Goal: Task Accomplishment & Management: Manage account settings

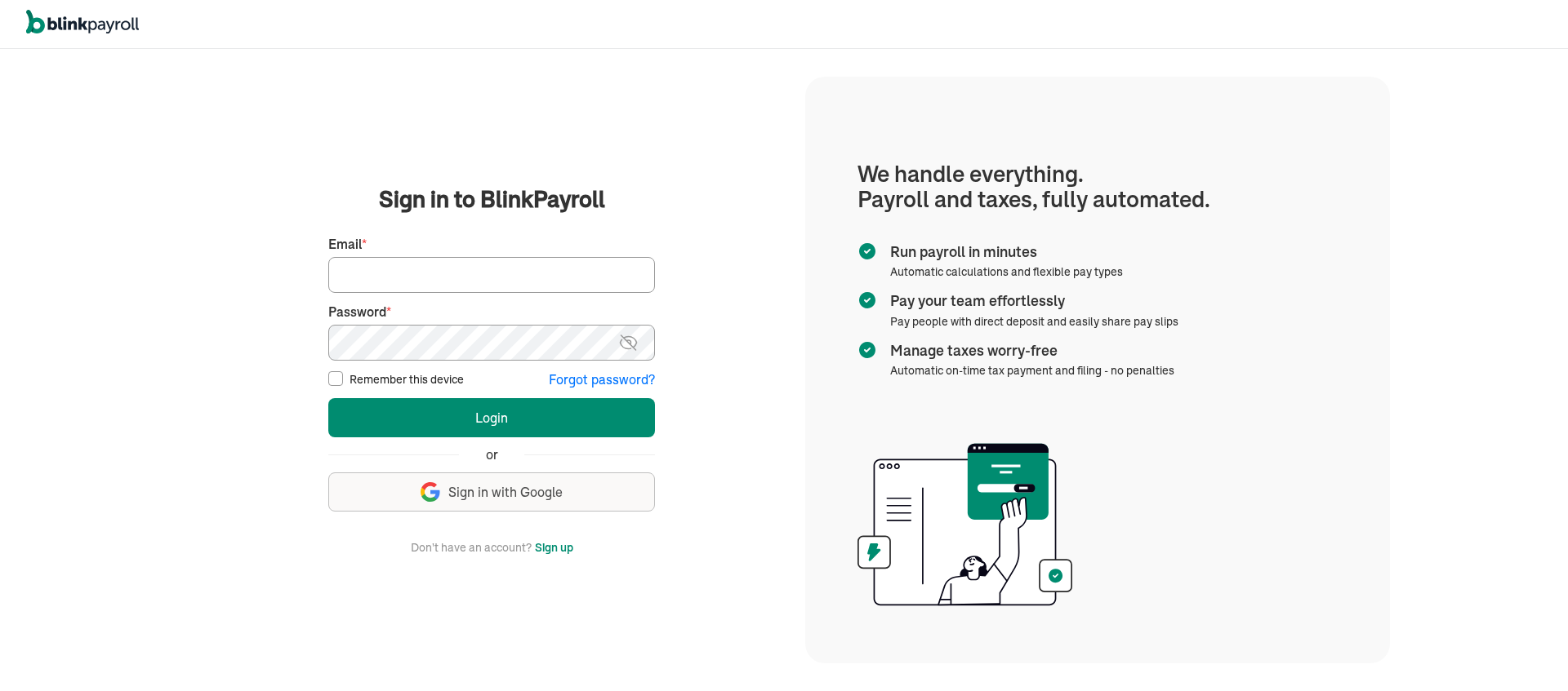
click at [471, 270] on input "Email *" at bounding box center [492, 275] width 327 height 36
type input "[EMAIL_ADDRESS][DOMAIN_NAME]"
click at [337, 378] on input "Remember this device" at bounding box center [336, 378] width 15 height 15
checkbox input "true"
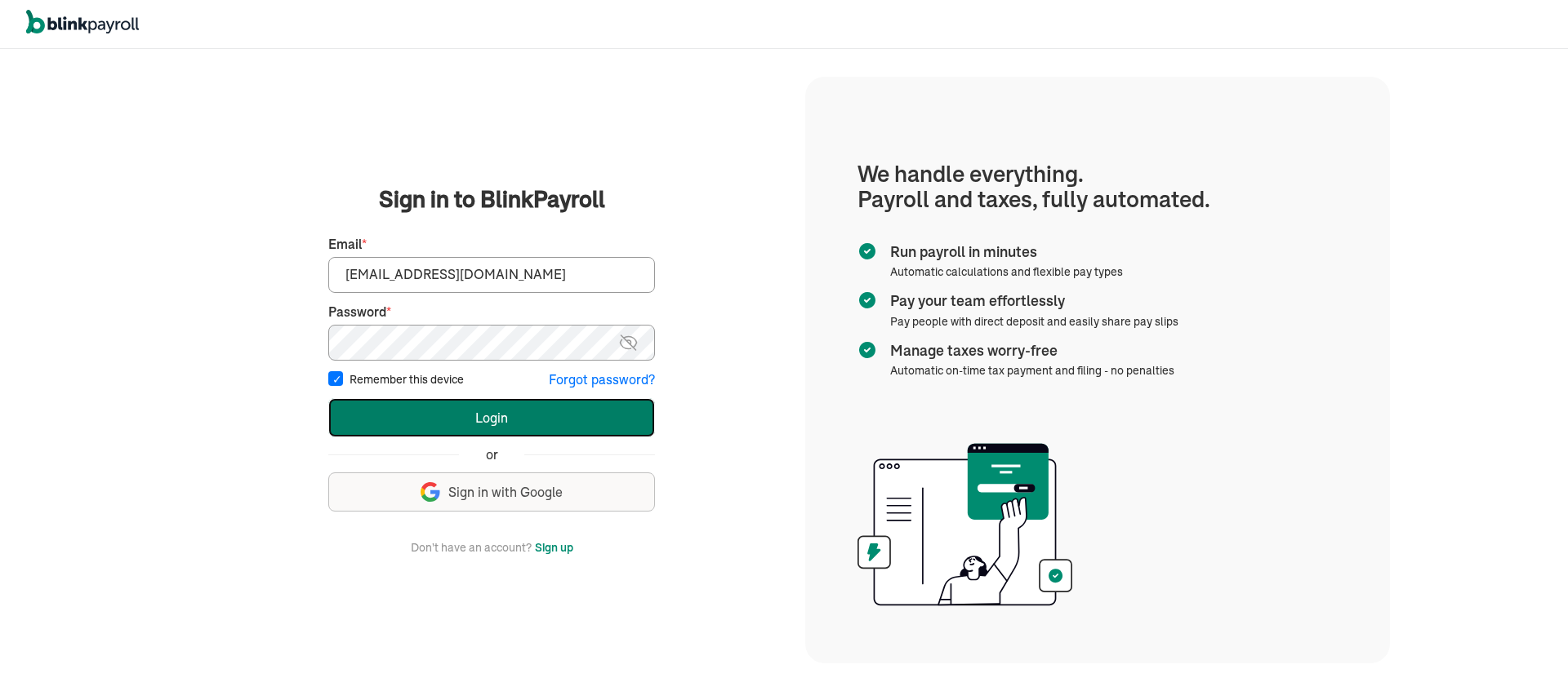
click at [385, 421] on button "Login" at bounding box center [492, 418] width 327 height 39
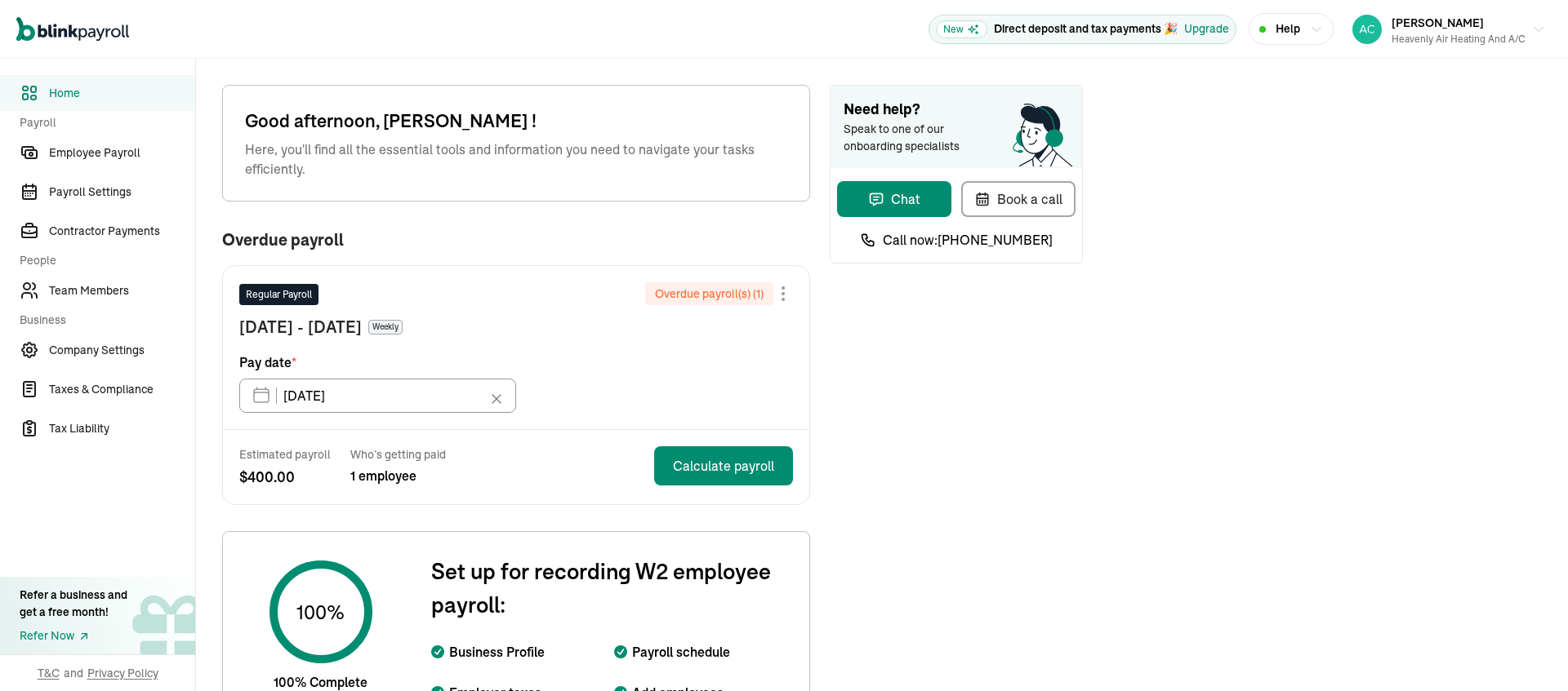
click at [781, 295] on div at bounding box center [783, 294] width 4 height 4
click at [736, 348] on div "Skip this payroll" at bounding box center [702, 332] width 183 height 31
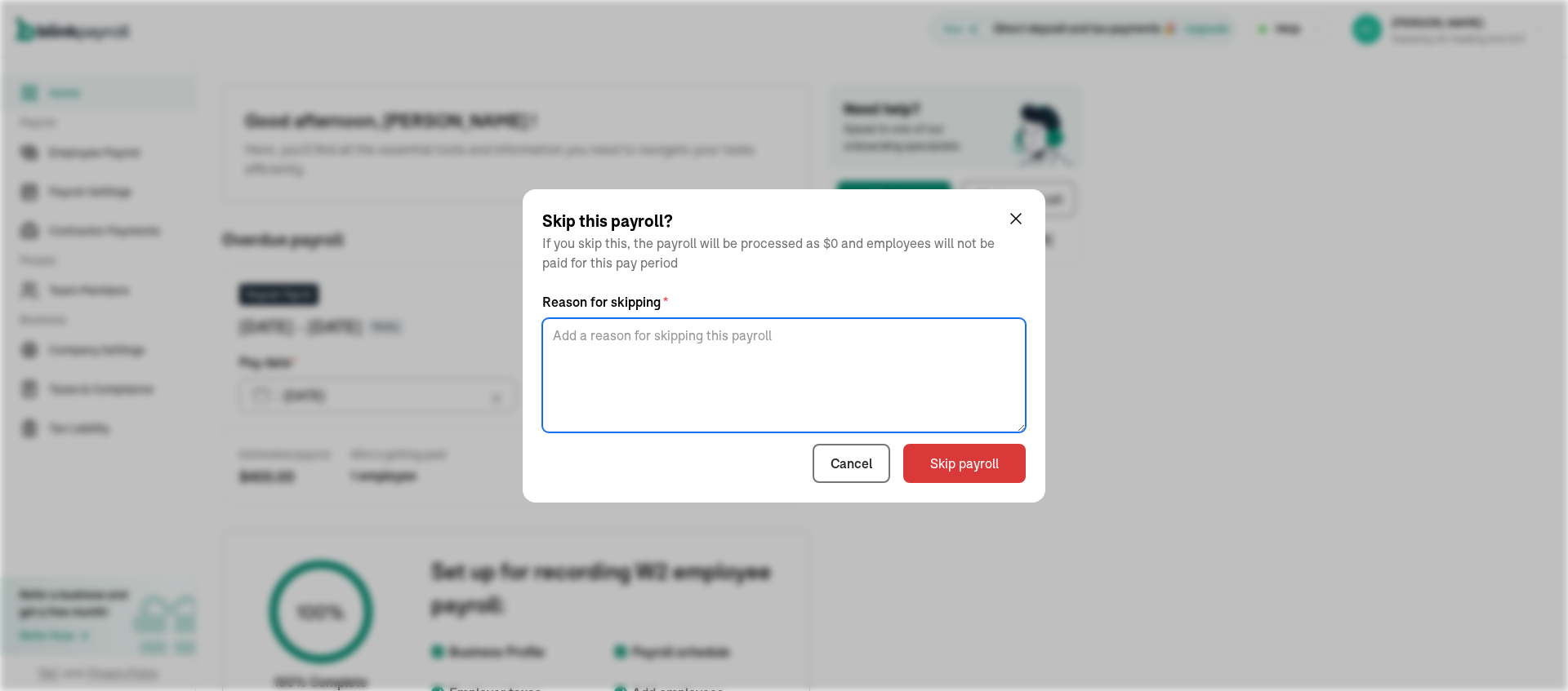
click at [653, 344] on textarea at bounding box center [784, 376] width 483 height 115
type textarea "did not work"
click at [971, 474] on button "Skip payroll" at bounding box center [964, 463] width 122 height 39
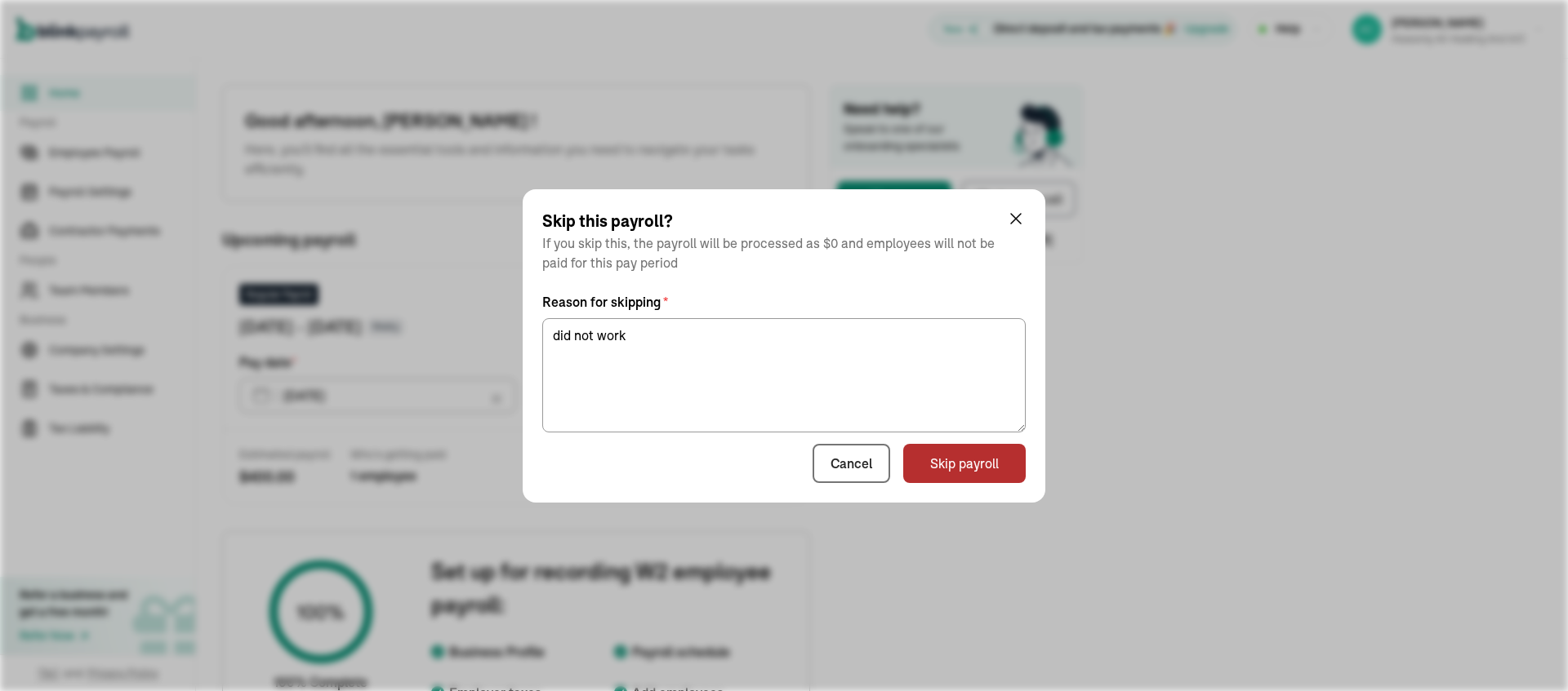
click at [983, 473] on button "Skip payroll" at bounding box center [964, 463] width 122 height 39
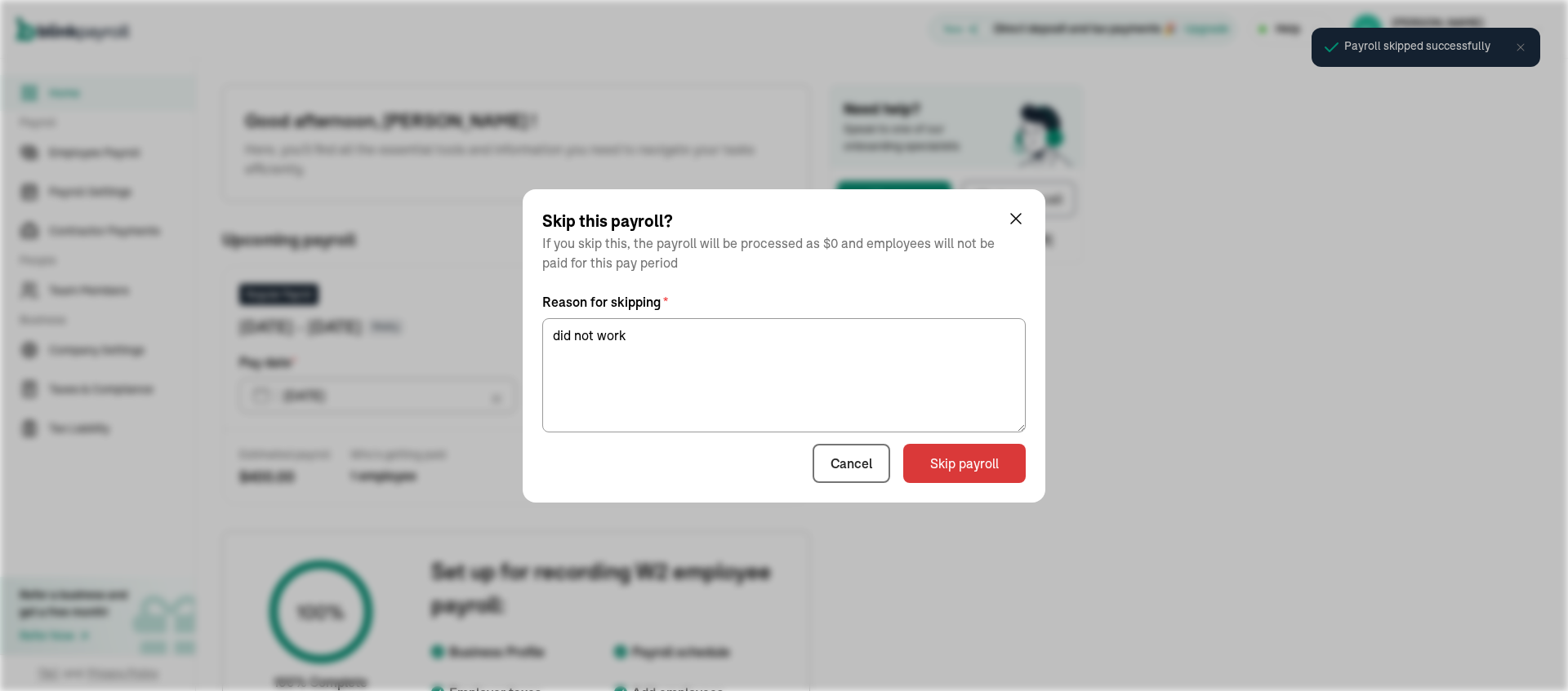
type input "[DATE]"
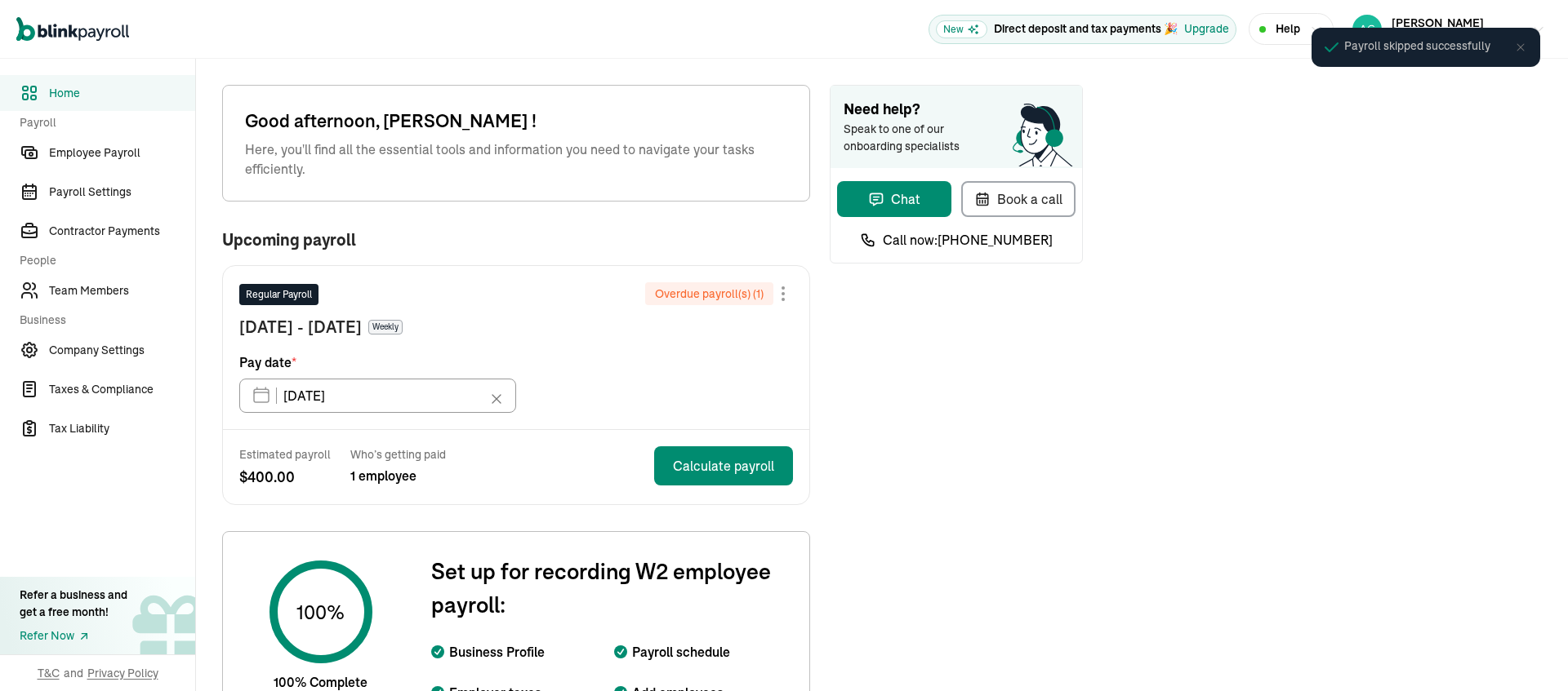
click at [1016, 217] on button "Book a call" at bounding box center [1018, 199] width 115 height 36
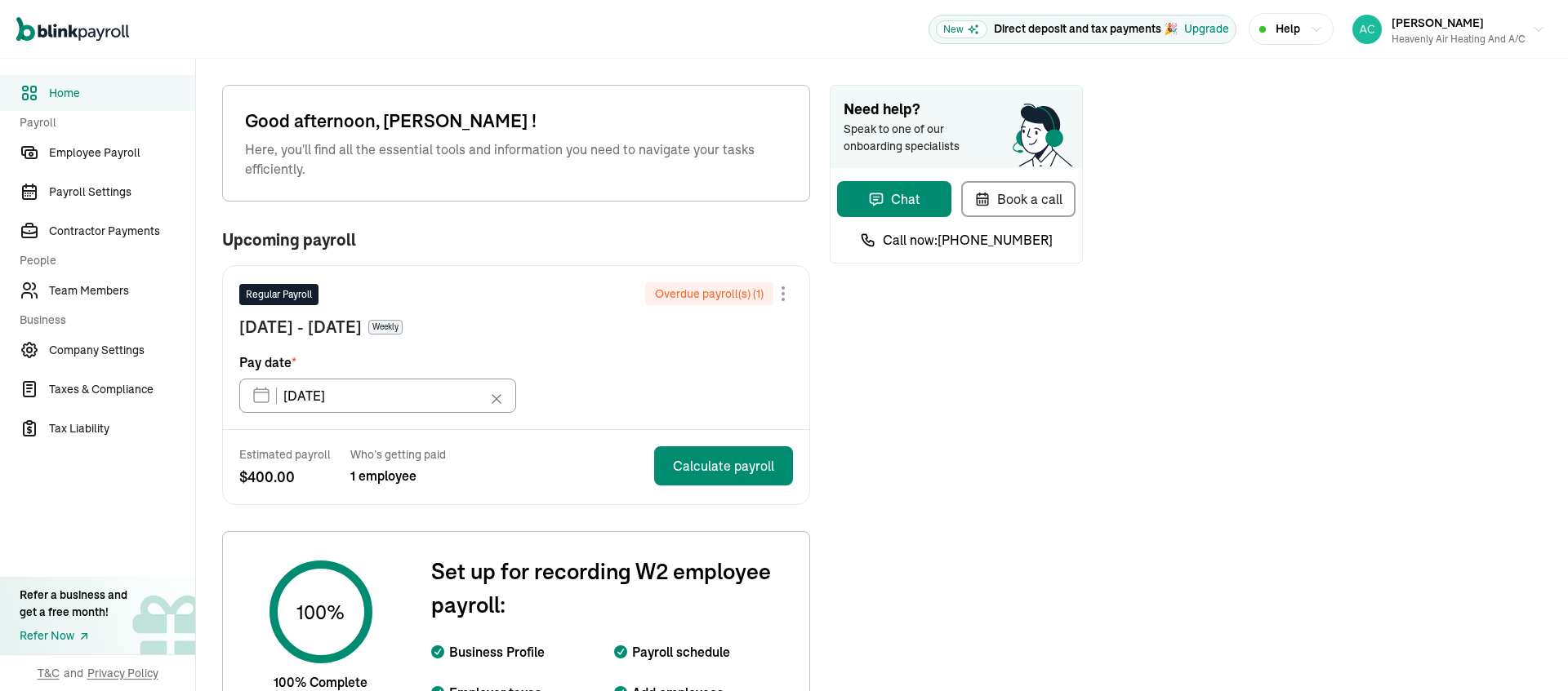
click at [774, 303] on div at bounding box center [783, 293] width 19 height 19
click at [781, 295] on div at bounding box center [783, 294] width 4 height 4
click at [736, 348] on div "Skip this payroll" at bounding box center [702, 332] width 183 height 31
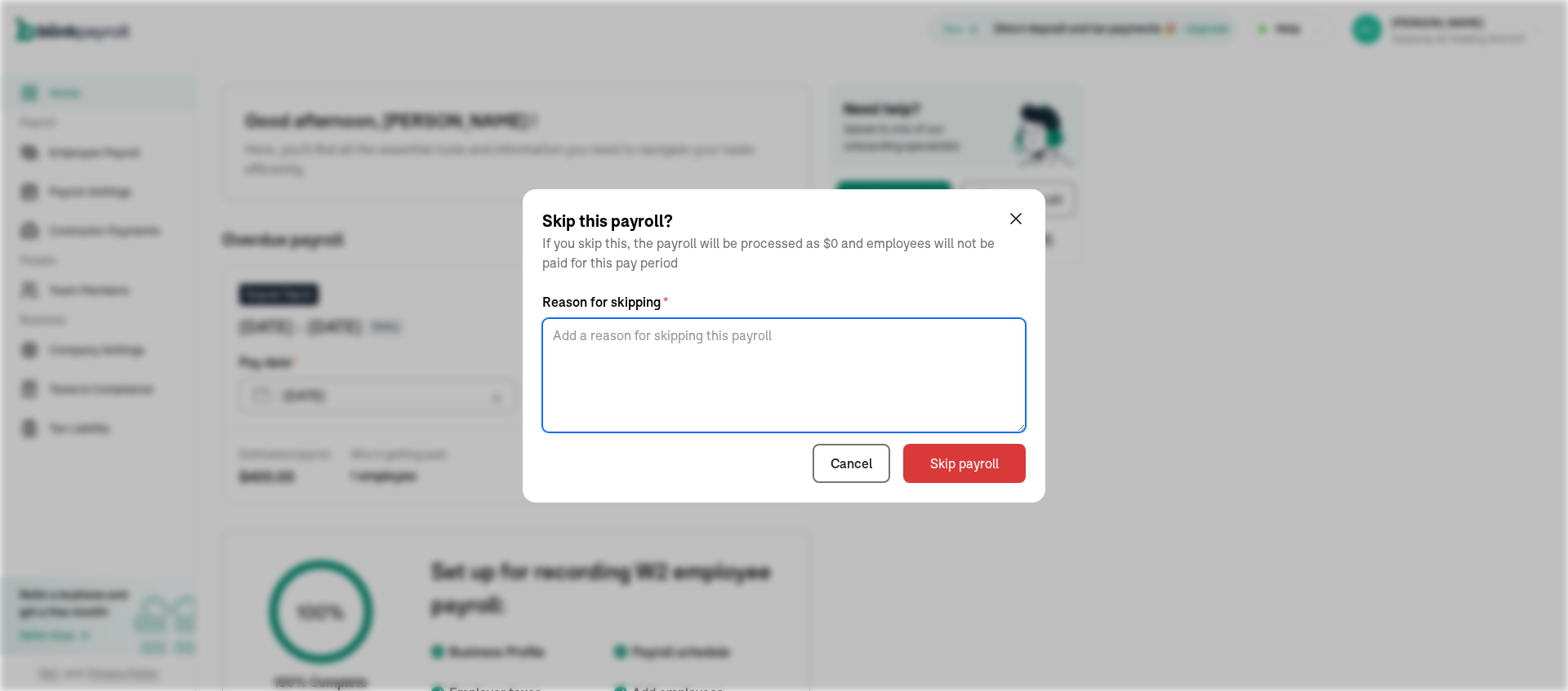
click at [653, 344] on textarea at bounding box center [784, 376] width 483 height 115
type textarea "did not work"
click at [971, 474] on button "Skip payroll" at bounding box center [964, 463] width 122 height 39
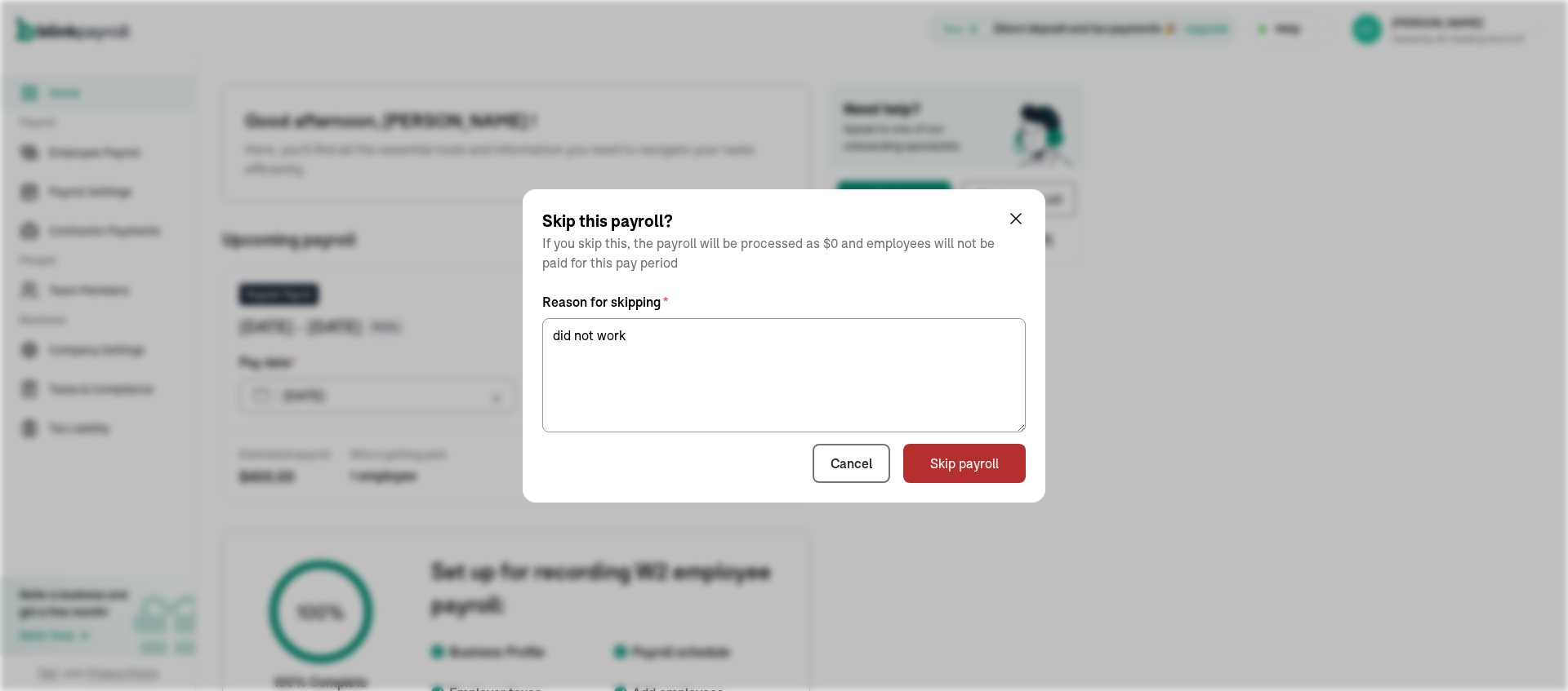
click at [983, 473] on button "Skip payroll" at bounding box center [964, 463] width 122 height 39
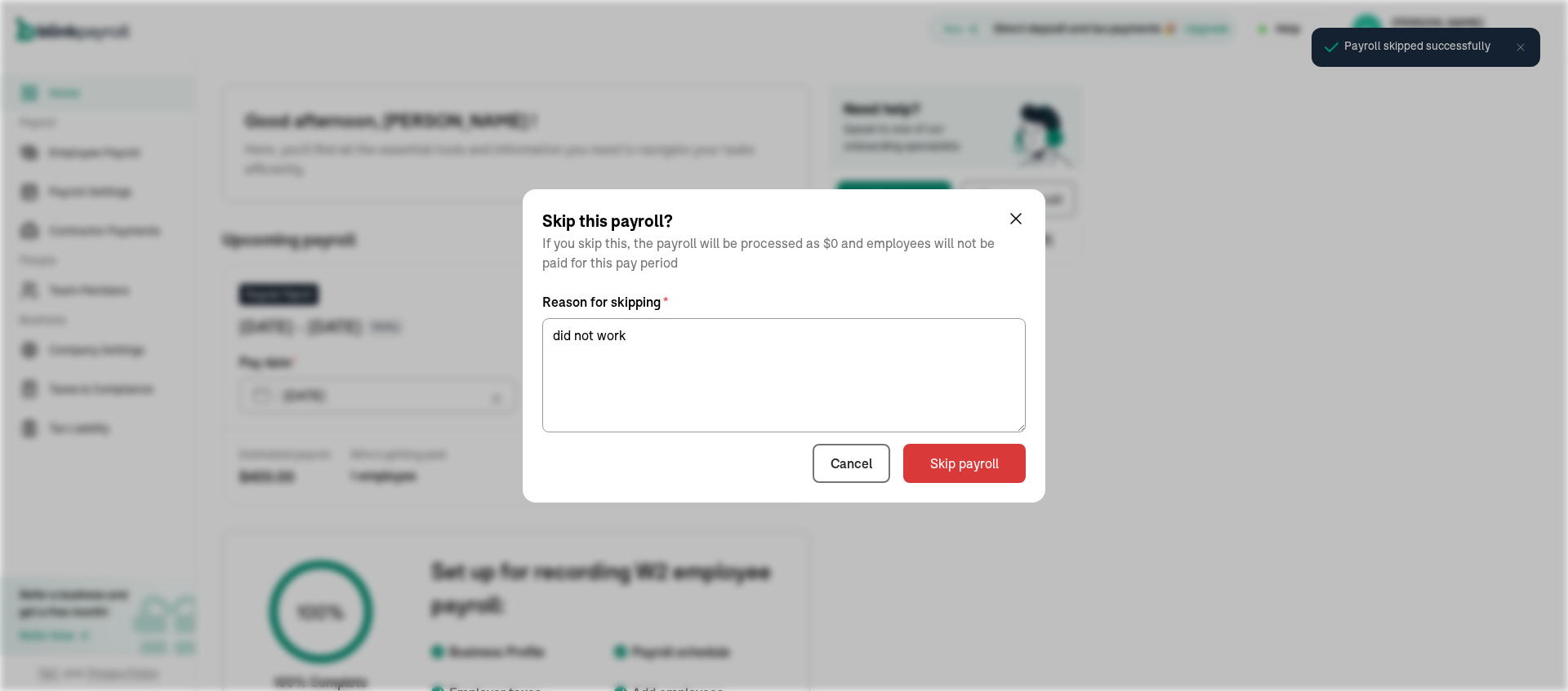
type input "[DATE]"
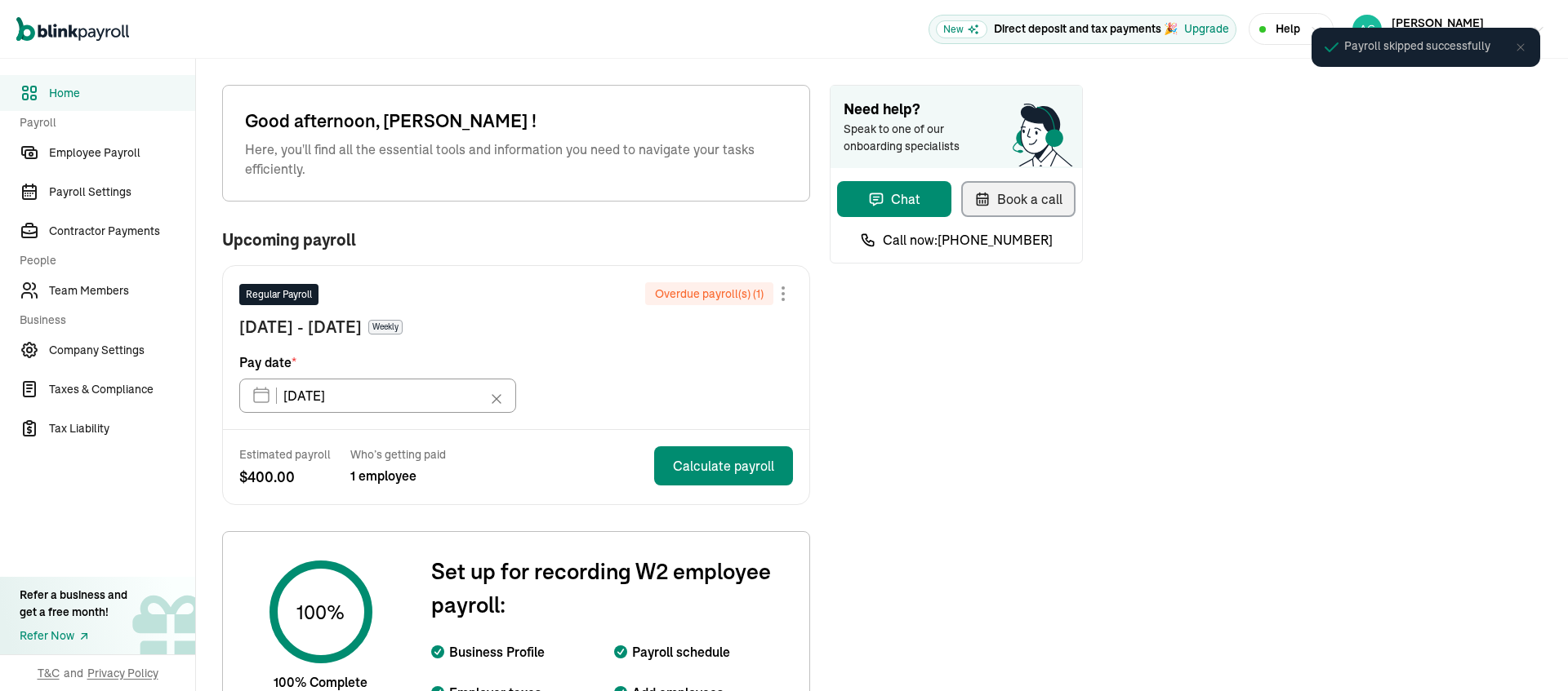
click at [1016, 217] on button "Book a call" at bounding box center [1018, 199] width 115 height 36
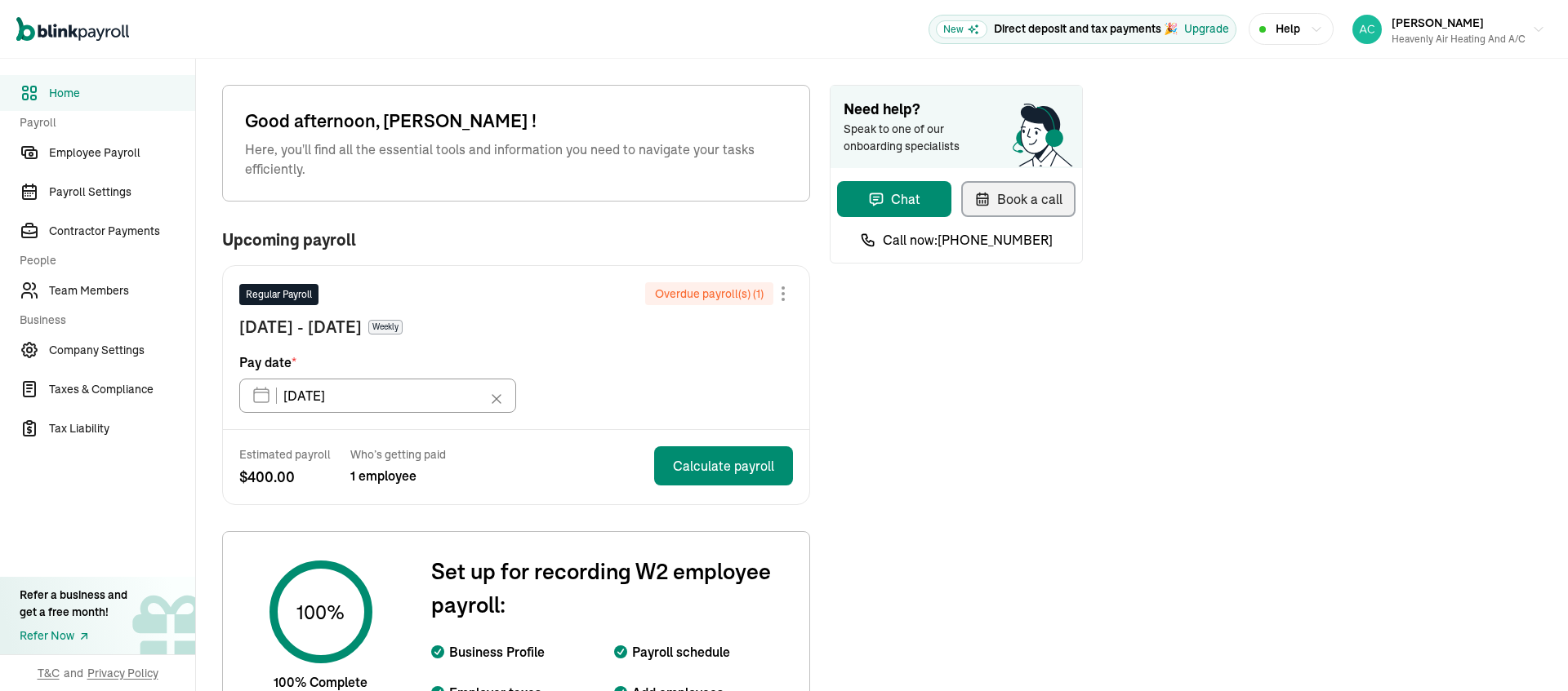
click at [774, 303] on div at bounding box center [783, 293] width 19 height 19
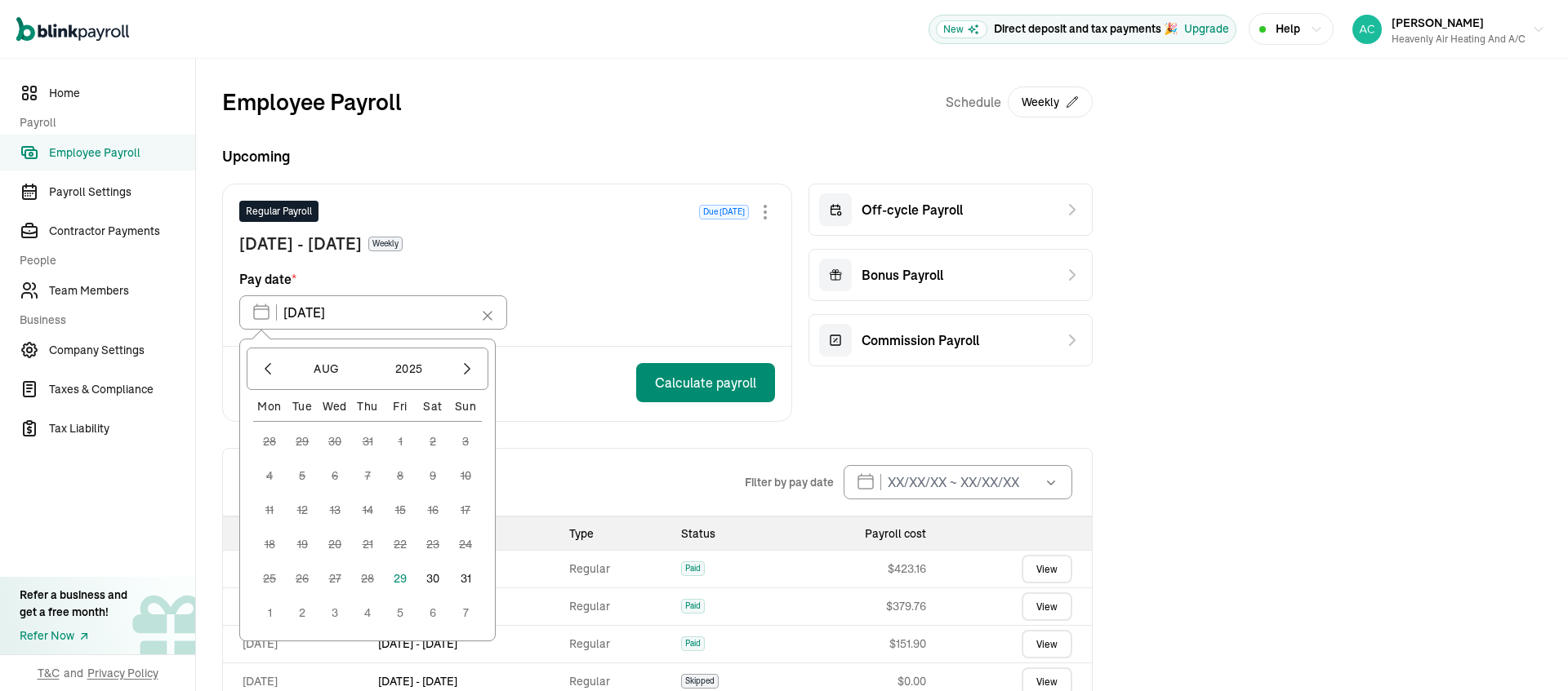
scroll to position [37, 0]
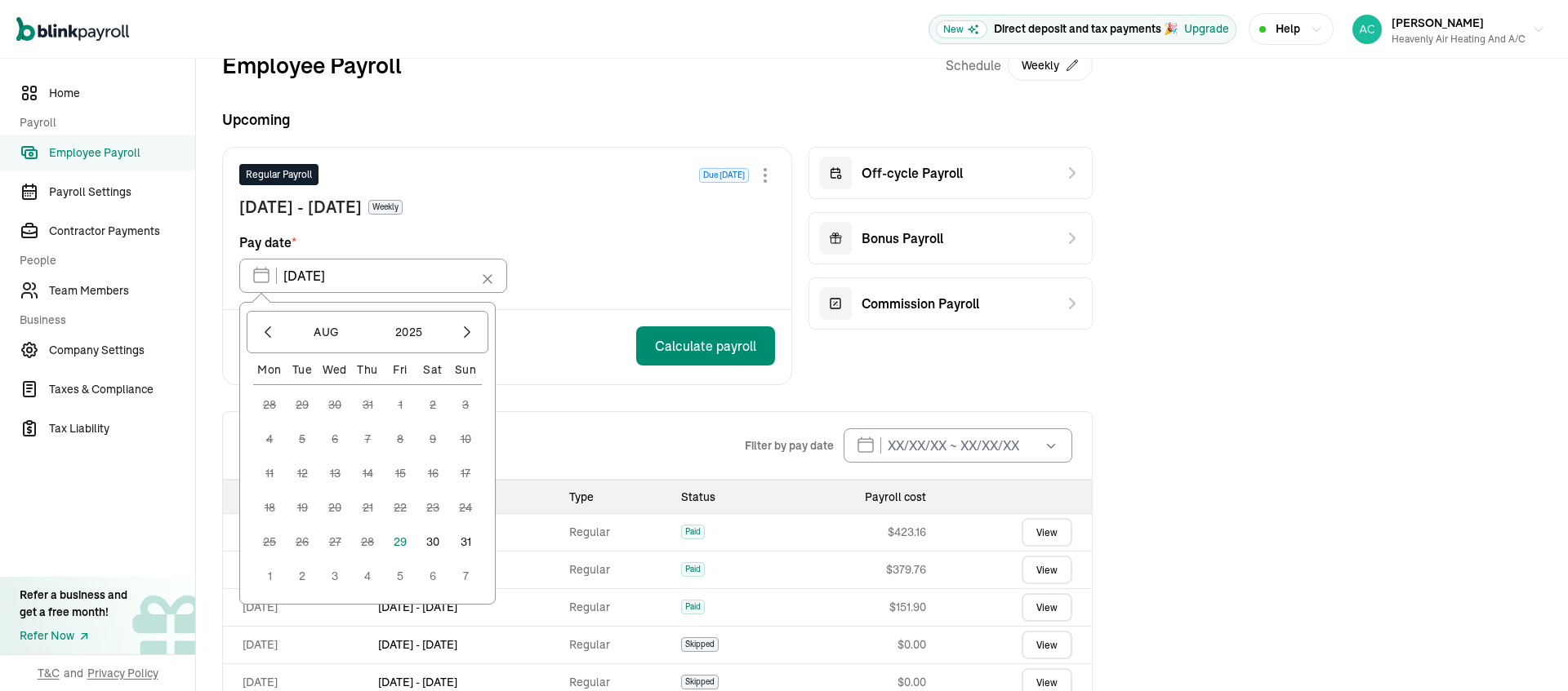
click at [417, 559] on button "29" at bounding box center [400, 541] width 32 height 32
type input "[DATE]"
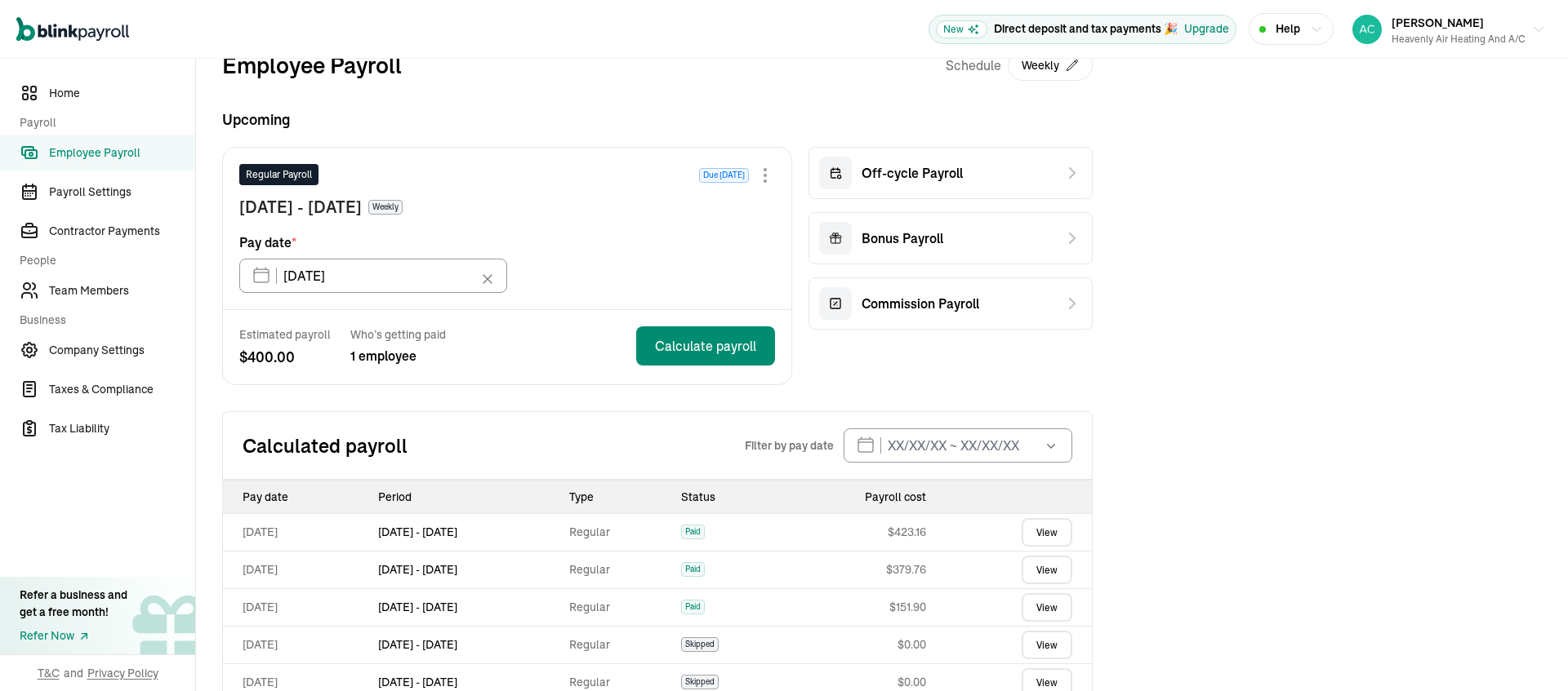
click at [403, 215] on span "Weekly" at bounding box center [385, 207] width 34 height 15
click at [764, 177] on div at bounding box center [765, 176] width 4 height 4
click at [835, 183] on icon at bounding box center [836, 172] width 13 height 19
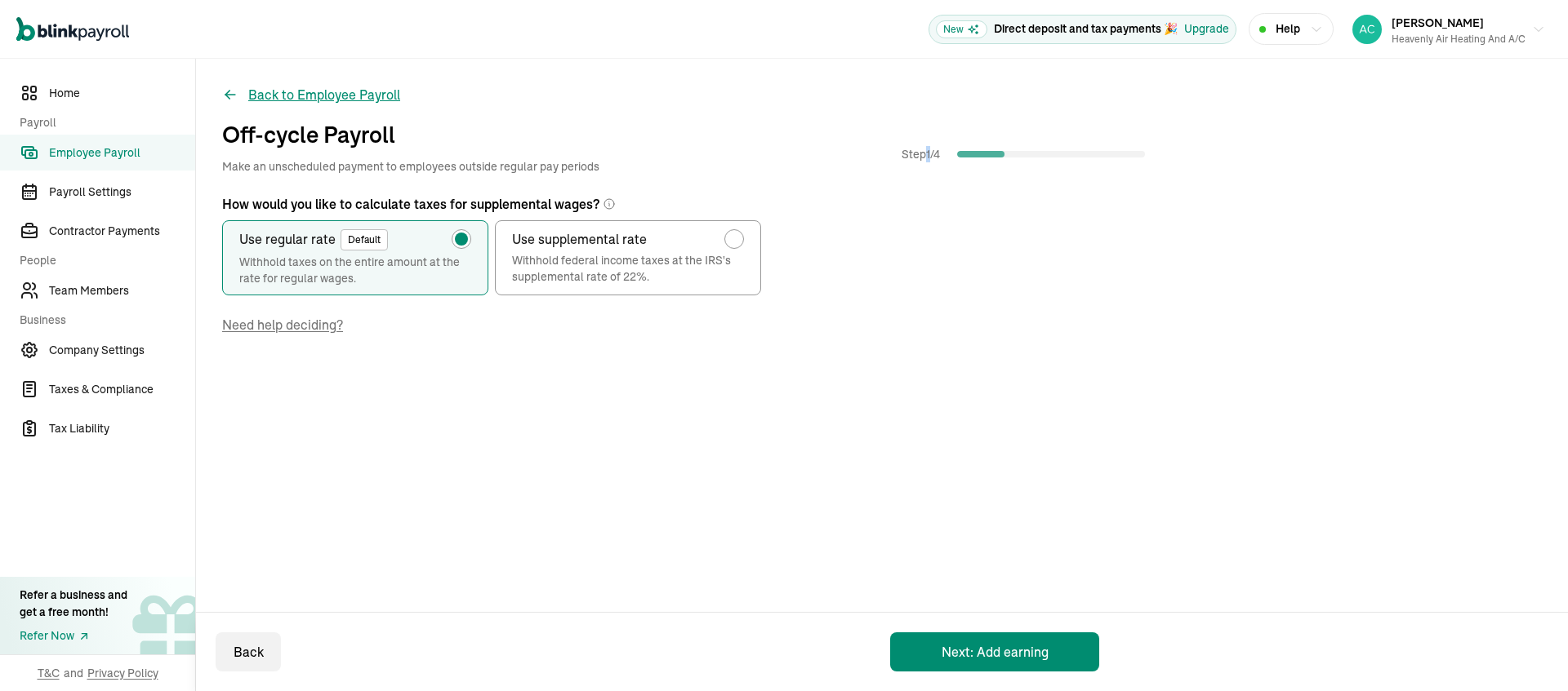
click at [372, 105] on button "Back to Employee Payroll" at bounding box center [311, 94] width 178 height 19
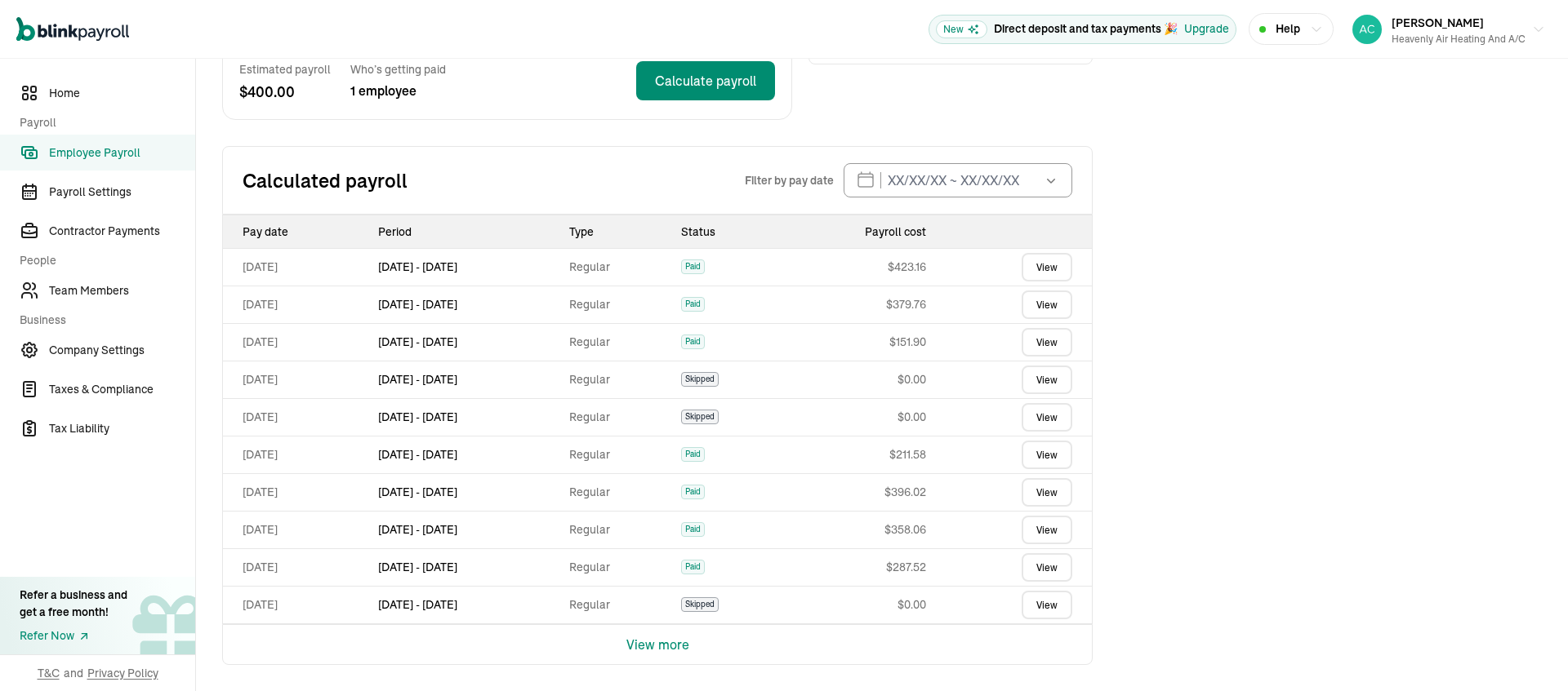
scroll to position [480, 0]
click at [671, 640] on button "View more" at bounding box center [658, 645] width 63 height 39
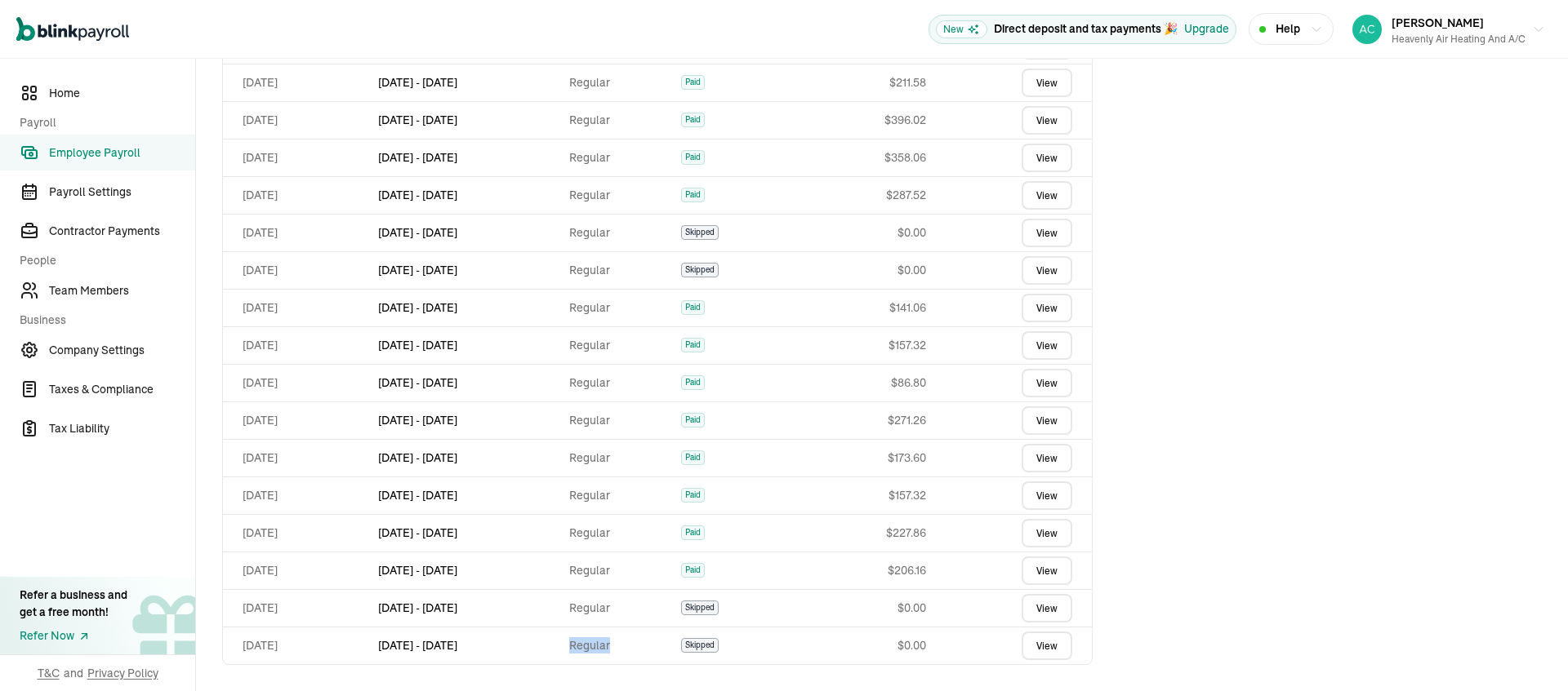
scroll to position [960, 0]
click at [718, 638] on span "Skipped" at bounding box center [700, 646] width 38 height 15
click at [718, 641] on span "Skipped" at bounding box center [700, 646] width 38 height 15
click at [718, 638] on span "Skipped" at bounding box center [700, 646] width 38 height 15
click at [1276, 25] on span "Help" at bounding box center [1288, 29] width 24 height 18
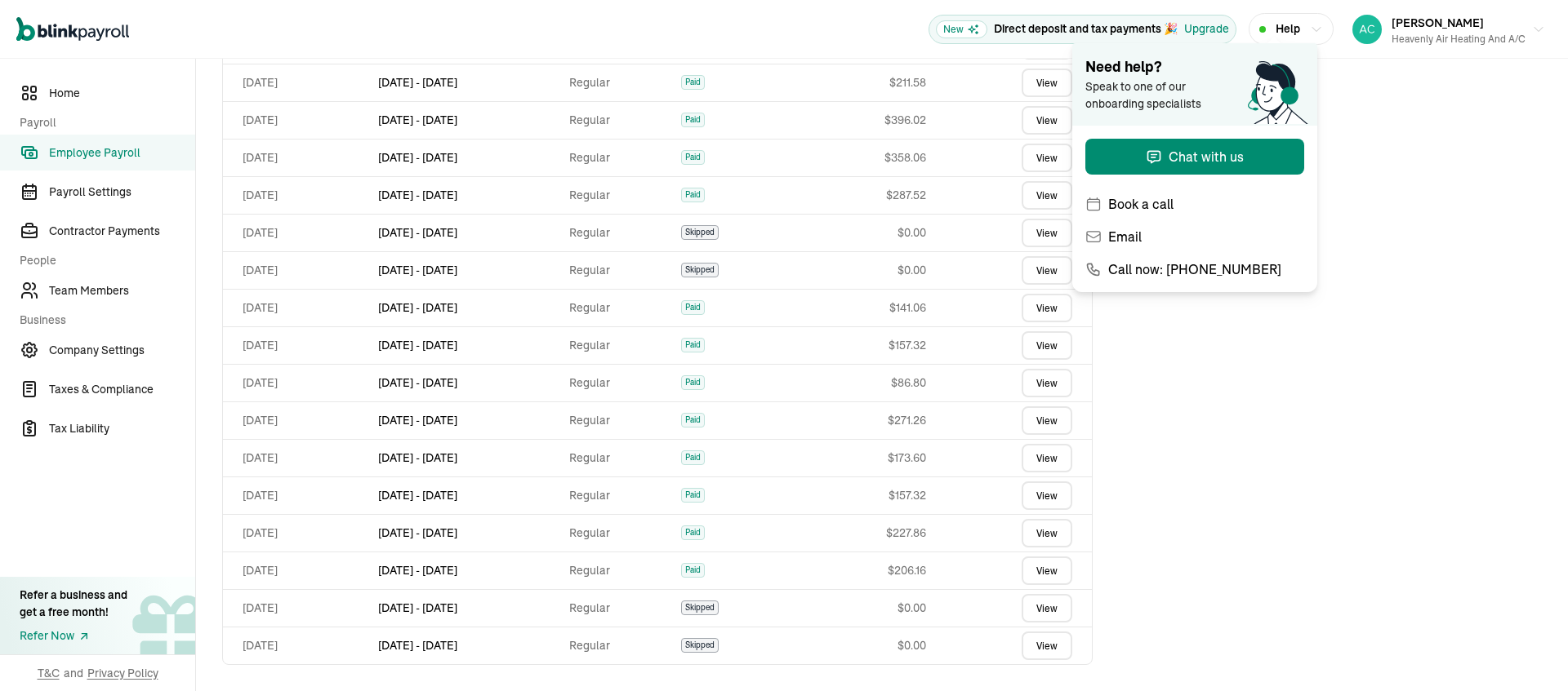
click at [1276, 25] on span "Help" at bounding box center [1288, 29] width 24 height 18
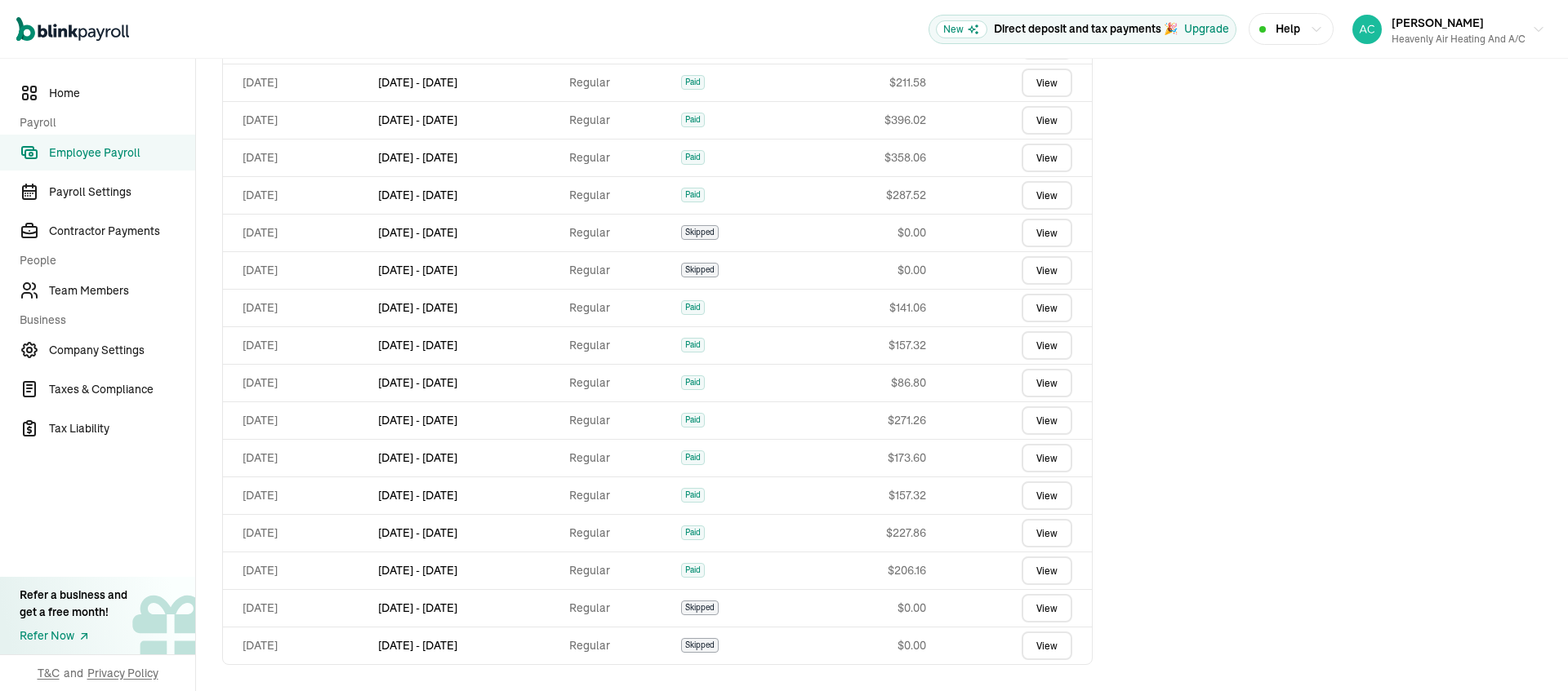
click at [1276, 25] on span "Help" at bounding box center [1288, 29] width 24 height 18
click at [1292, 31] on div "Help" at bounding box center [1291, 29] width 64 height 18
click at [1278, 28] on span "Help" at bounding box center [1288, 29] width 24 height 18
click at [1276, 33] on span "Help" at bounding box center [1288, 29] width 24 height 18
click at [119, 155] on span "Employee Payroll" at bounding box center [122, 153] width 146 height 18
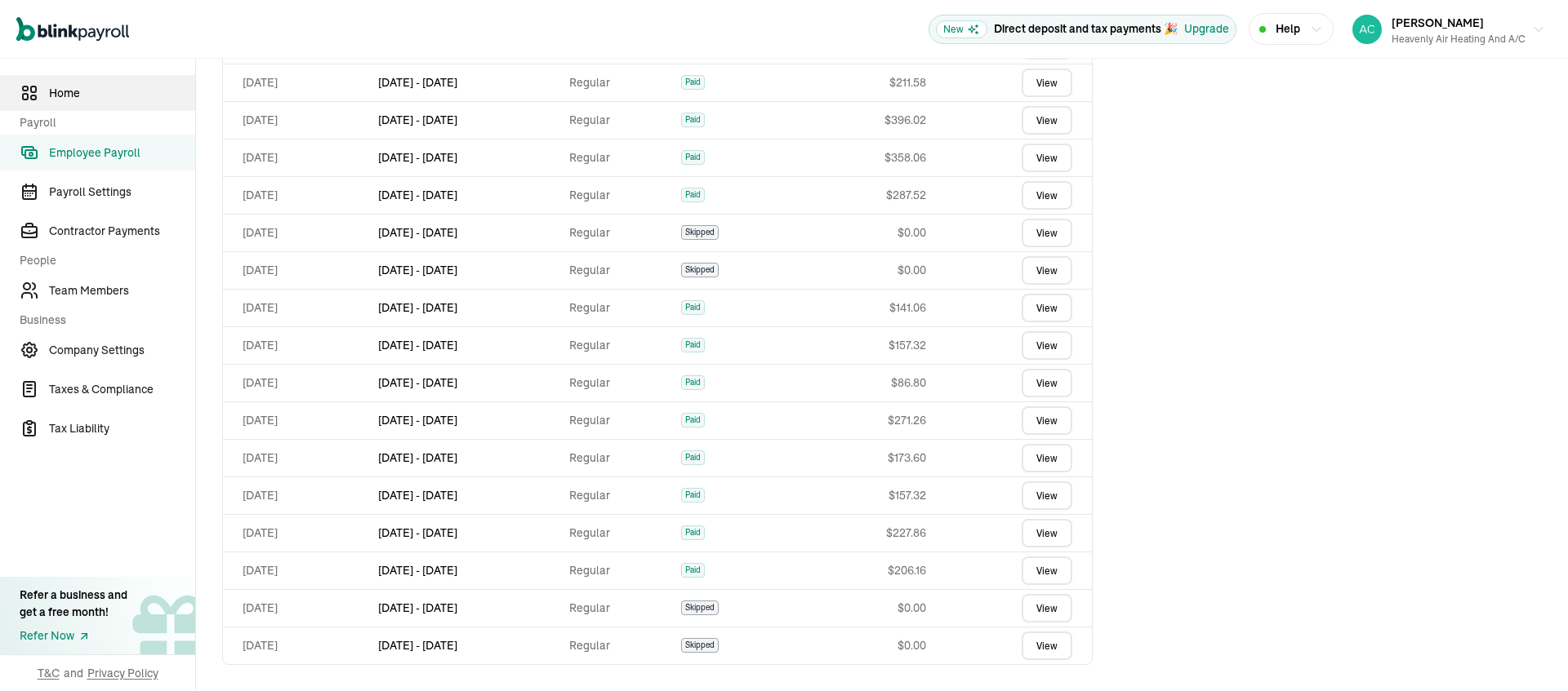
click at [66, 93] on span "Home" at bounding box center [122, 93] width 146 height 18
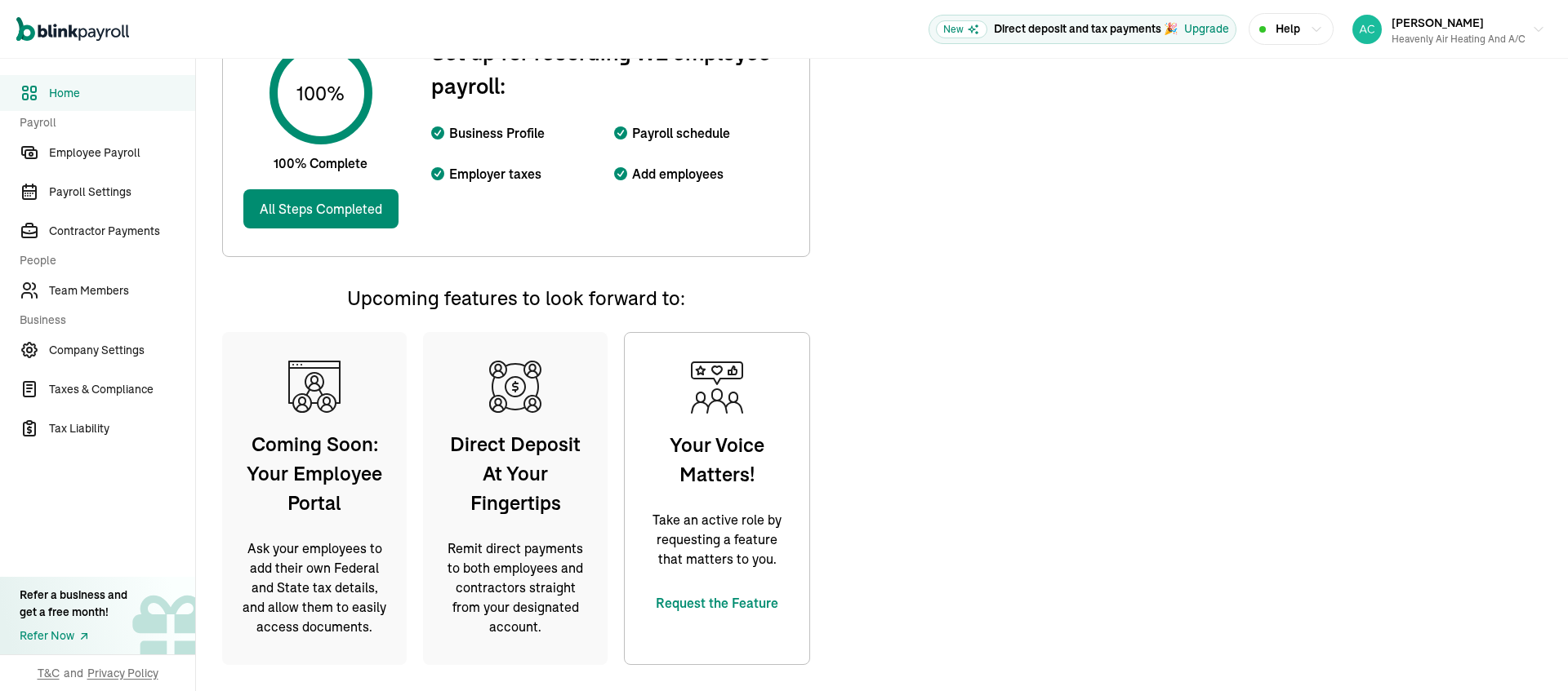
scroll to position [639, 0]
click at [98, 160] on span "Employee Payroll" at bounding box center [122, 153] width 146 height 18
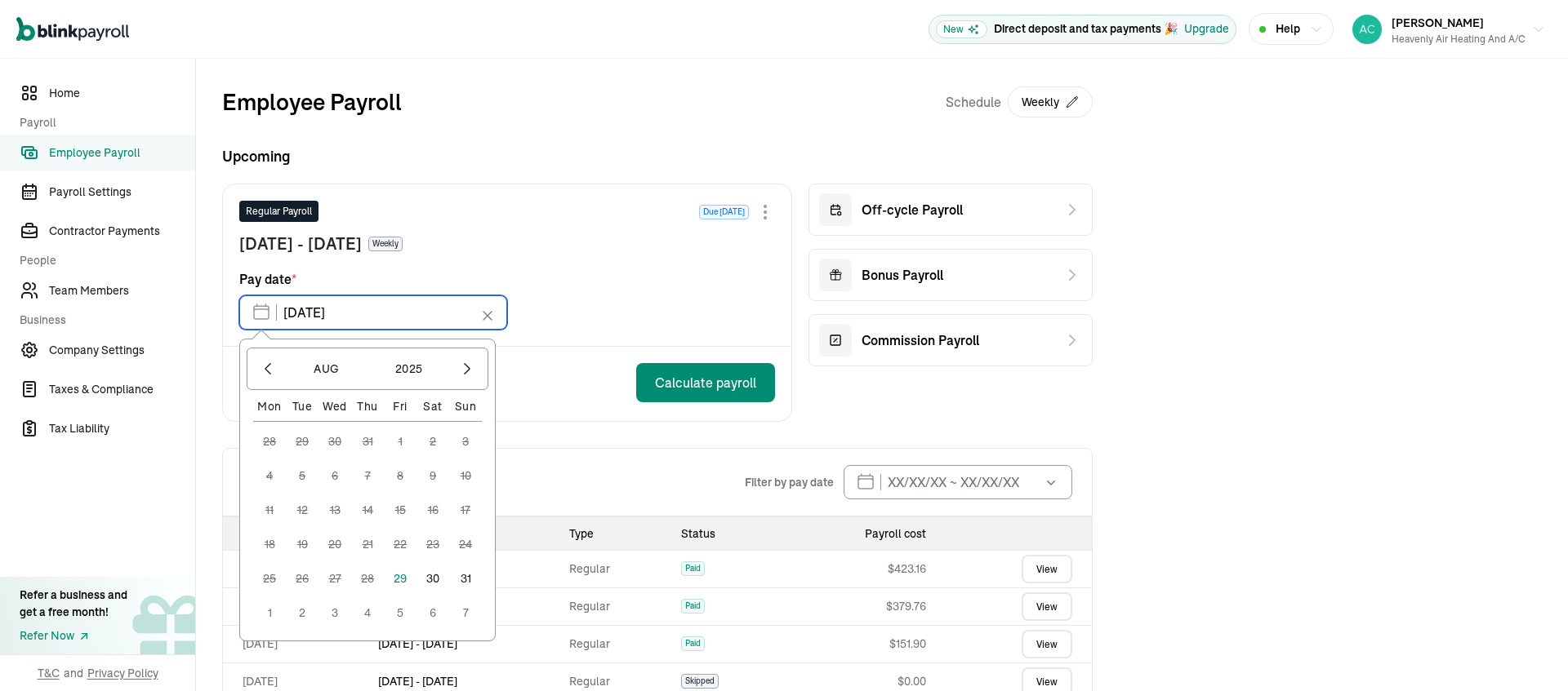
click at [274, 329] on input "[DATE]" at bounding box center [373, 312] width 268 height 34
click at [417, 595] on button "29" at bounding box center [400, 578] width 32 height 32
type input "[DATE]"
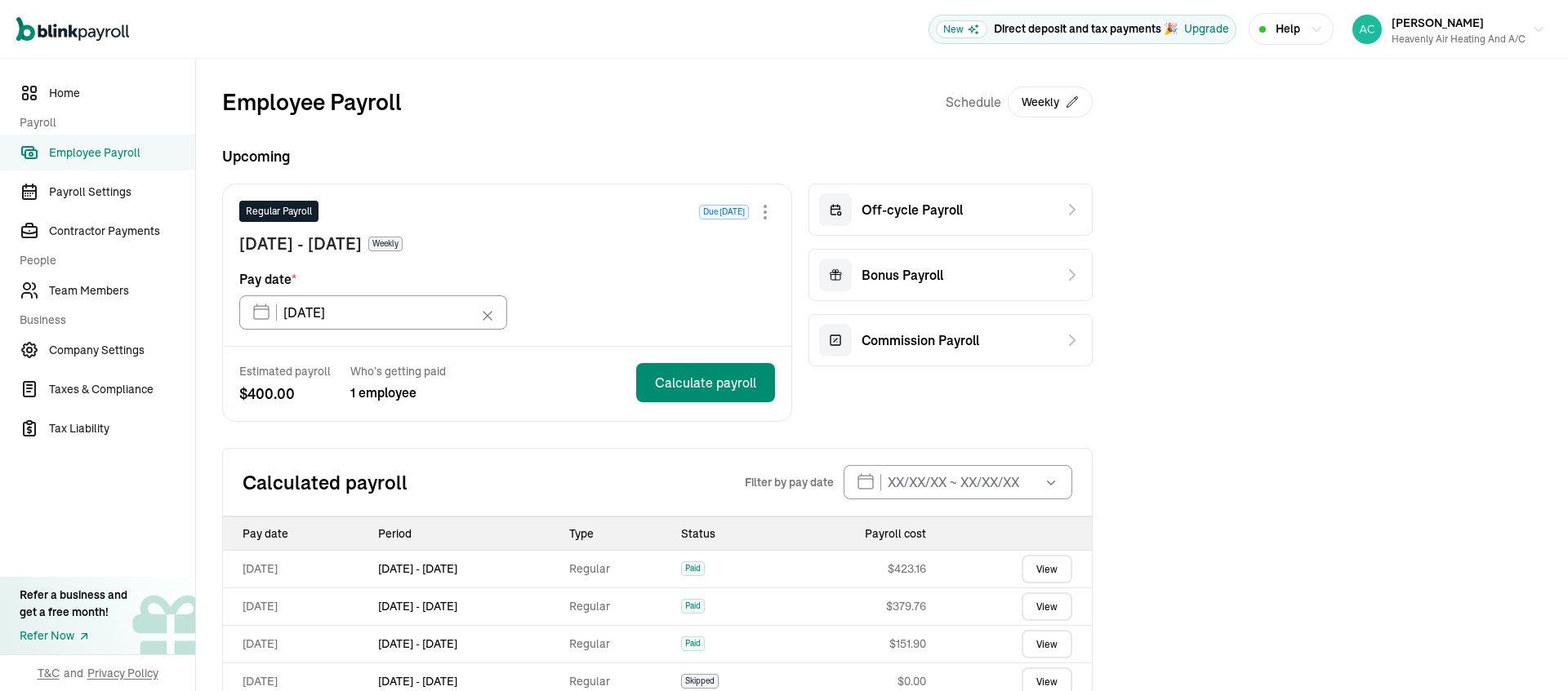
scroll to position [480, 0]
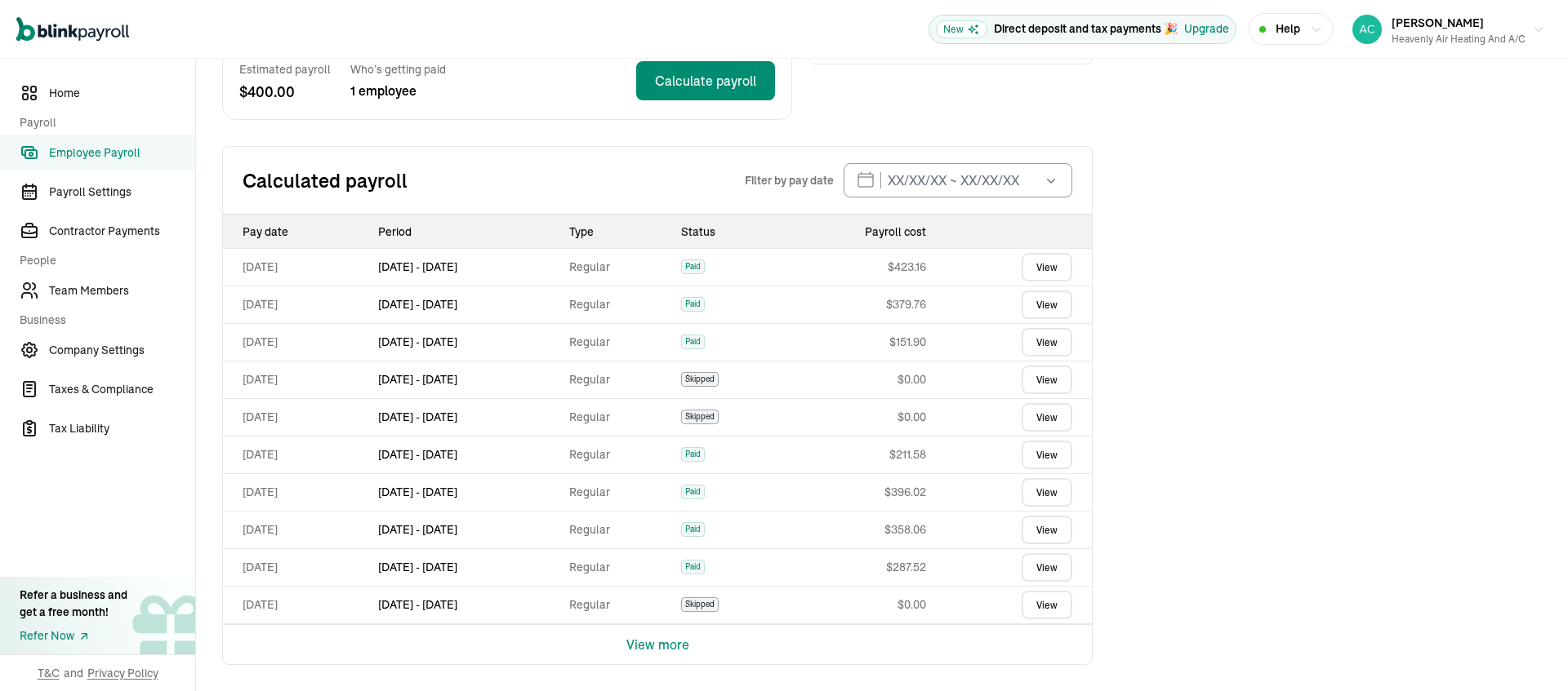
click at [690, 637] on button "View more" at bounding box center [658, 645] width 63 height 39
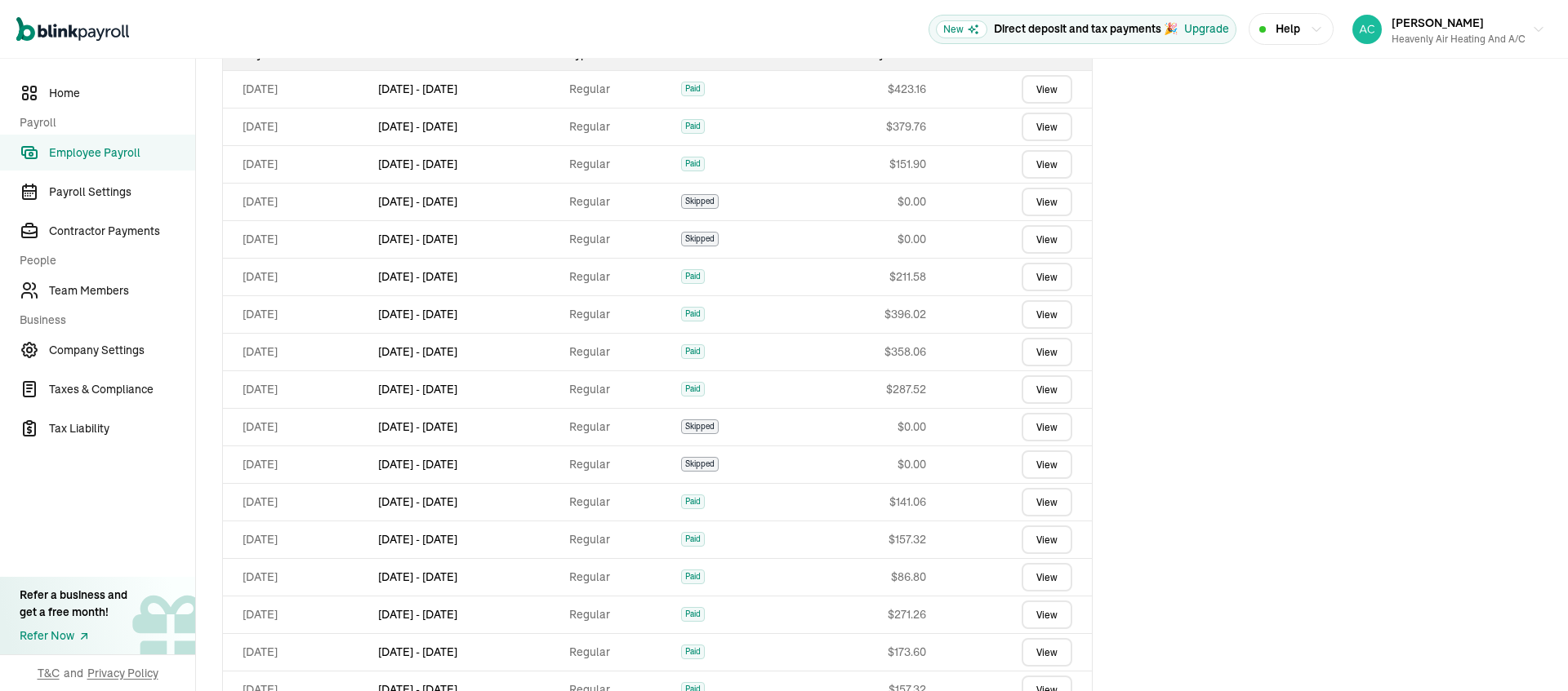
scroll to position [954, 0]
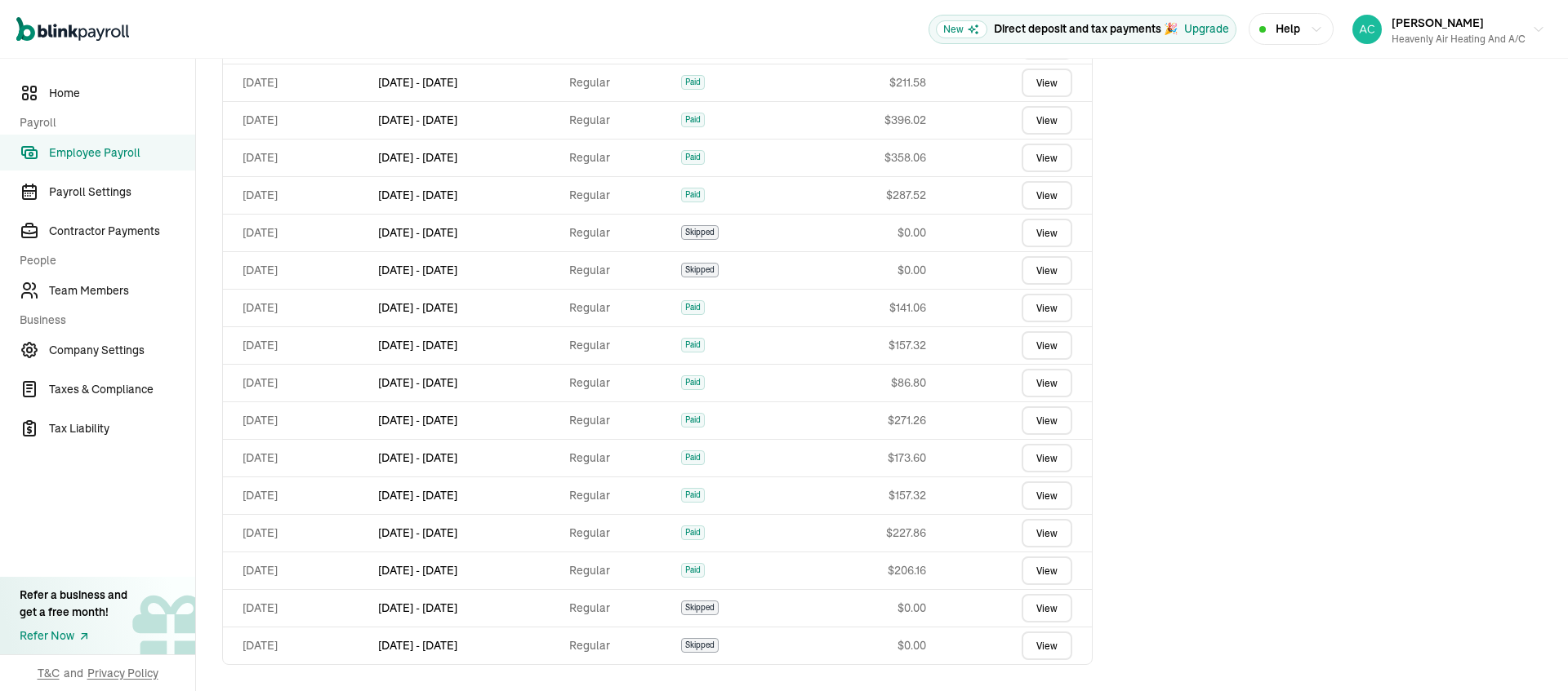
click at [718, 643] on span "Skipped" at bounding box center [700, 646] width 38 height 15
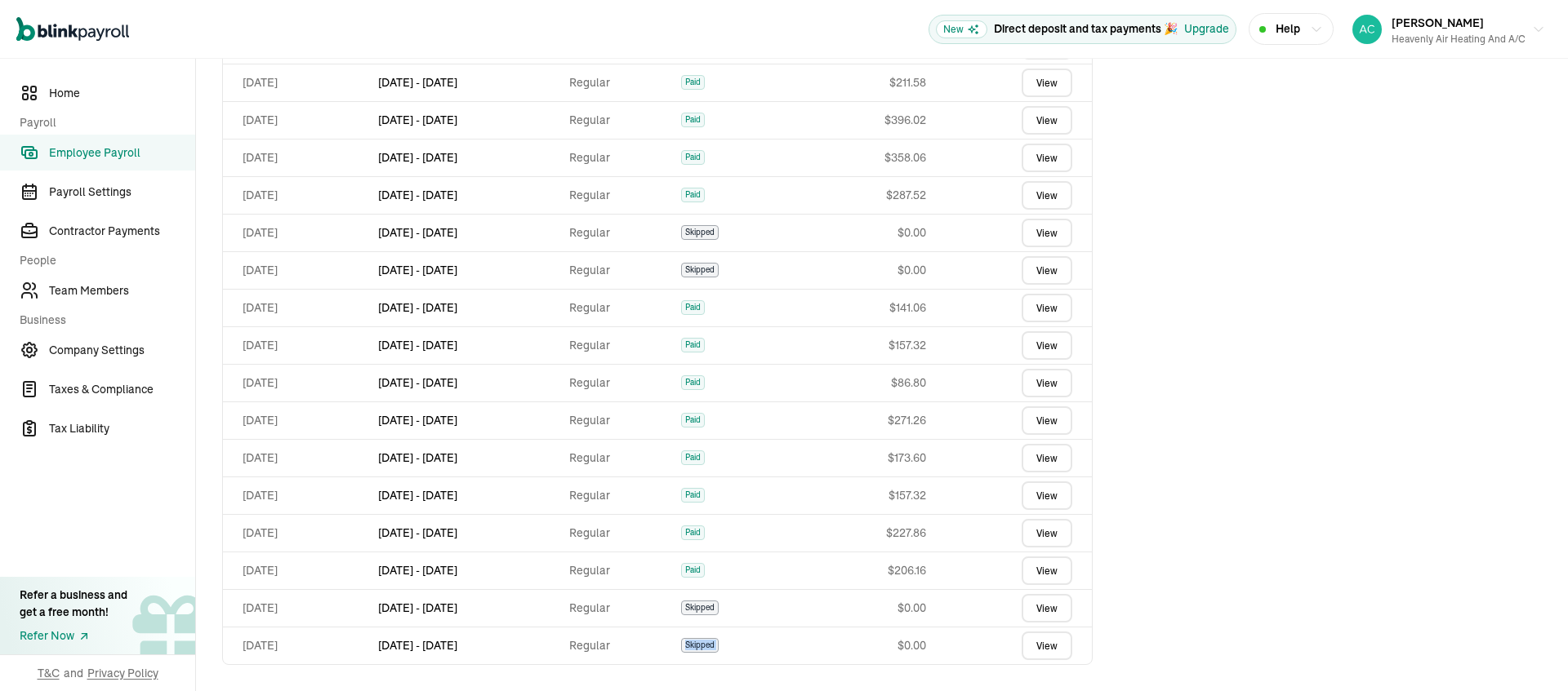
click at [718, 643] on span "Skipped" at bounding box center [700, 646] width 38 height 15
click at [520, 648] on td "[DATE] - [DATE]" at bounding box center [467, 646] width 191 height 38
click at [672, 648] on td "Regular" at bounding box center [618, 646] width 112 height 38
click at [671, 648] on td "Regular" at bounding box center [618, 646] width 112 height 38
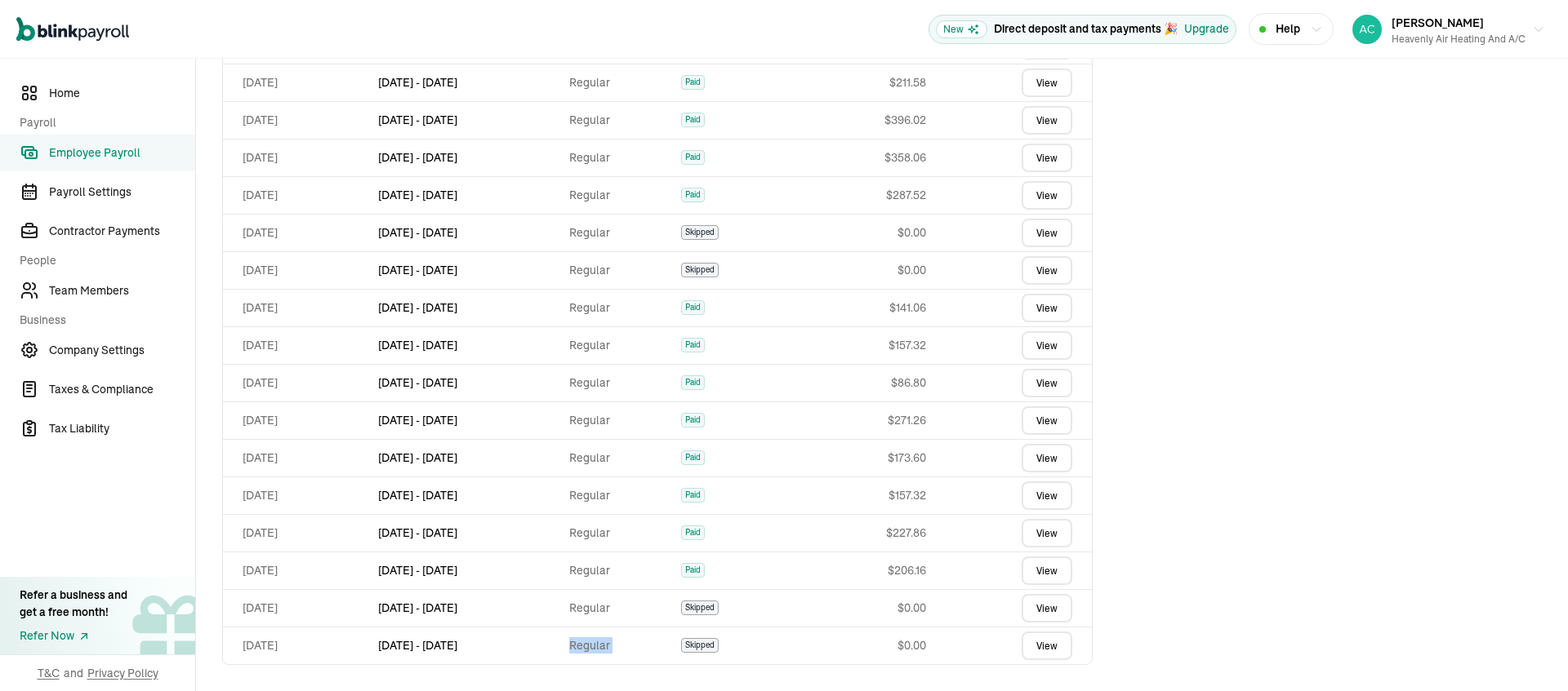
click at [1038, 642] on link "View" at bounding box center [1047, 646] width 51 height 29
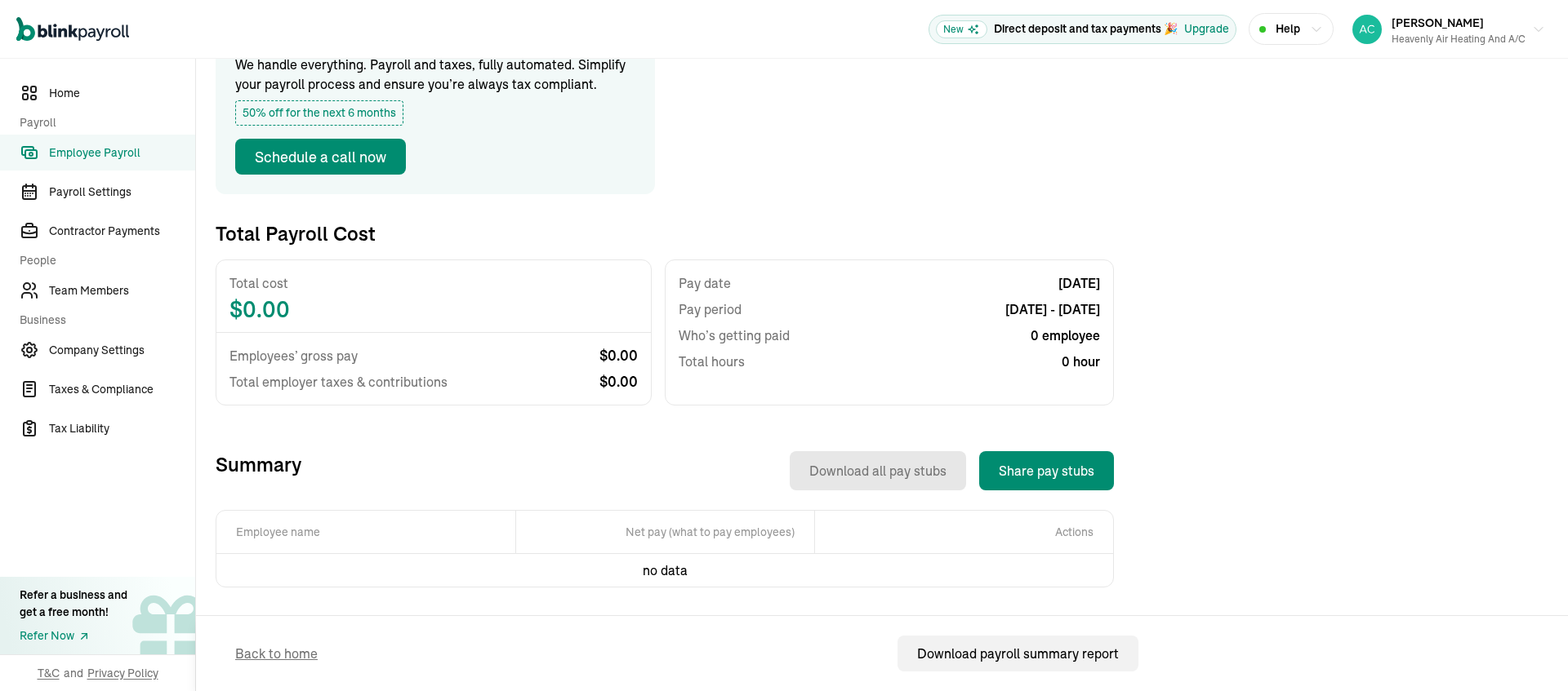
scroll to position [279, 0]
click at [263, 300] on span "$ 0.00" at bounding box center [433, 309] width 408 height 19
click at [355, 372] on span "Total employer taxes & contributions" at bounding box center [339, 381] width 218 height 19
click at [1074, 522] on th "Actions" at bounding box center [964, 532] width 299 height 43
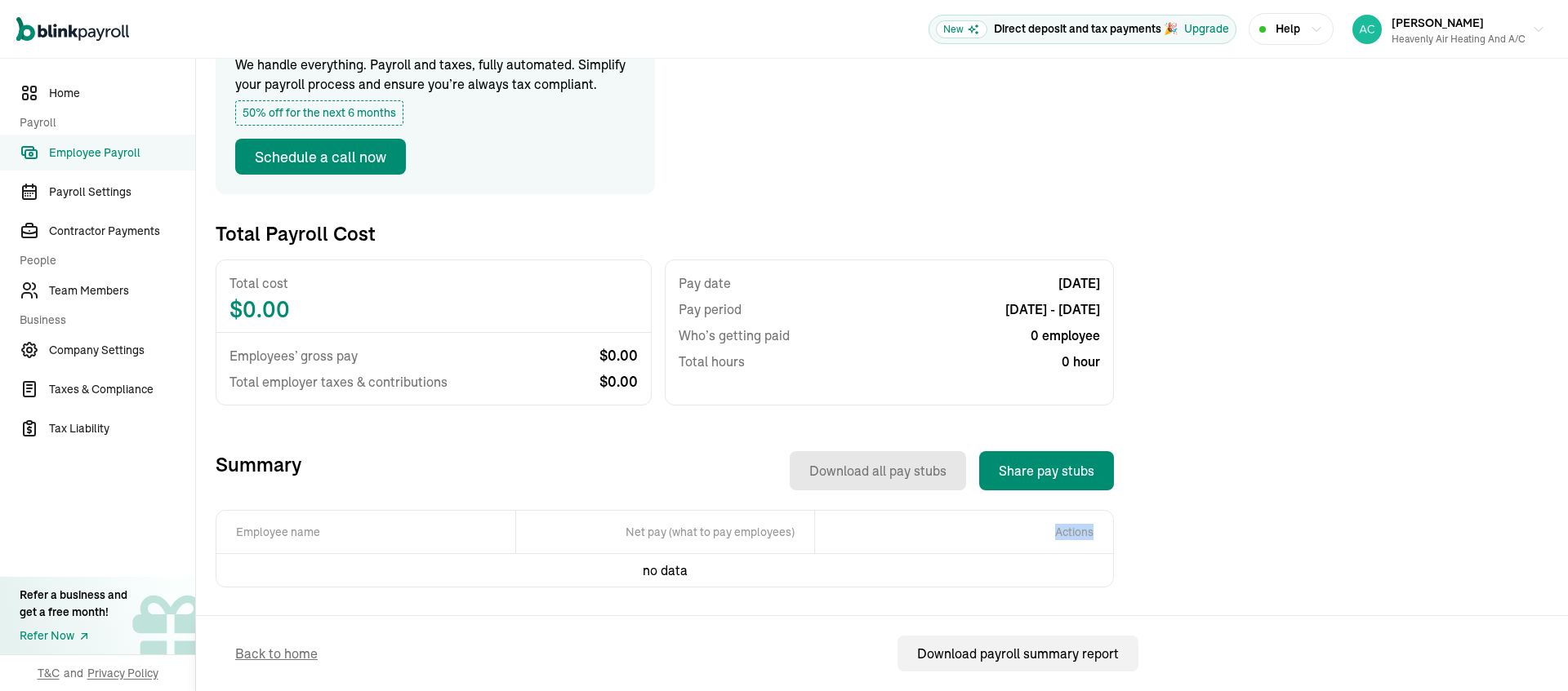
click at [745, 524] on th "Net pay (what to pay employees)" at bounding box center [665, 532] width 299 height 43
click at [656, 562] on td "no data" at bounding box center [665, 571] width 299 height 33
click at [307, 516] on th "Employee name" at bounding box center [366, 532] width 299 height 43
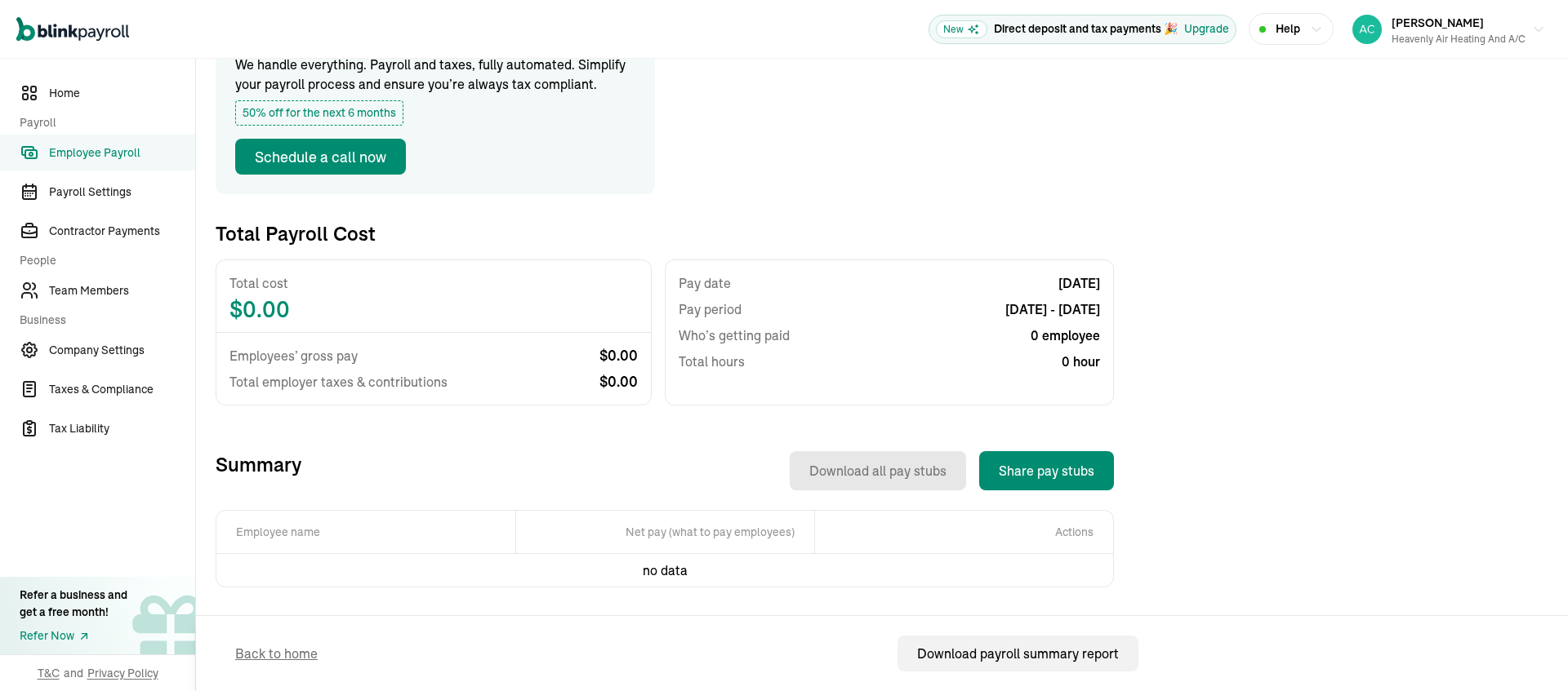
click at [309, 513] on th "Employee name" at bounding box center [366, 532] width 299 height 43
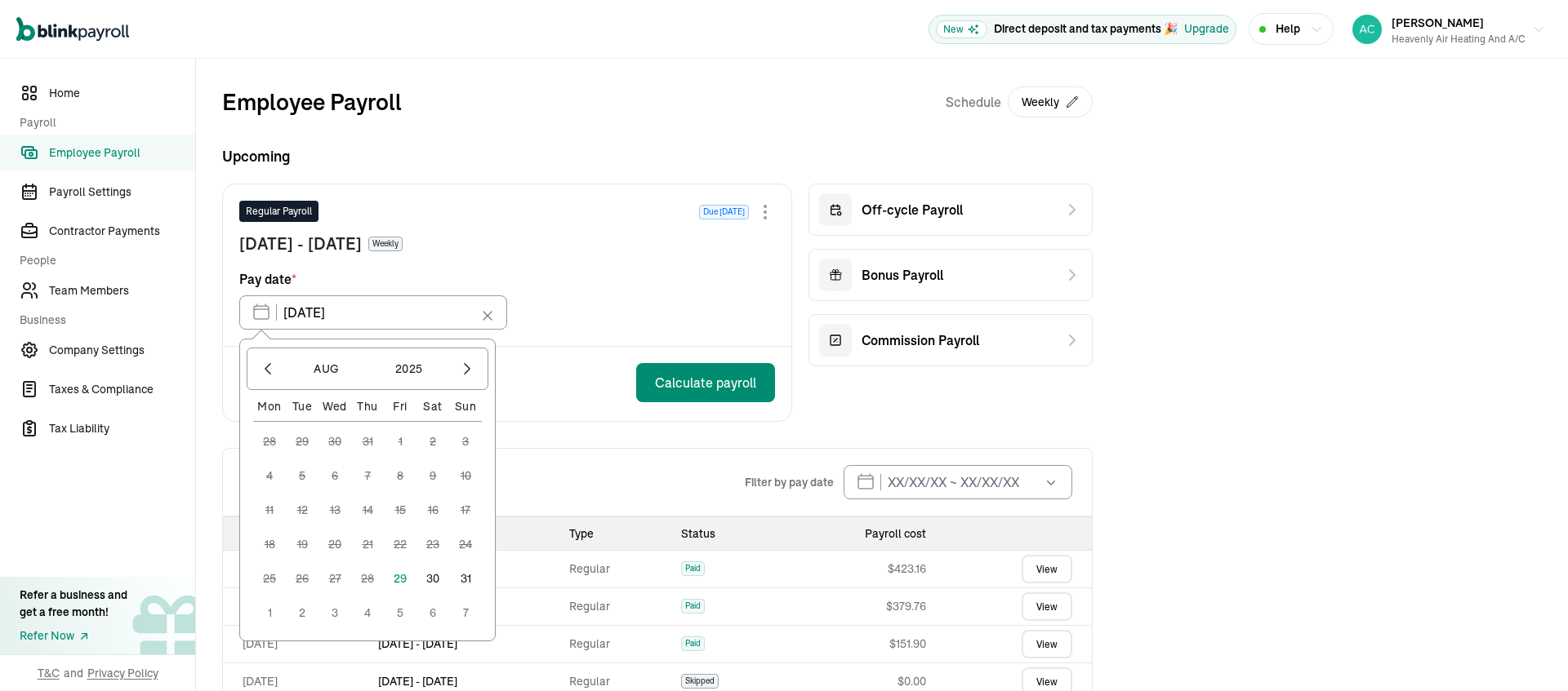
scroll to position [37, 0]
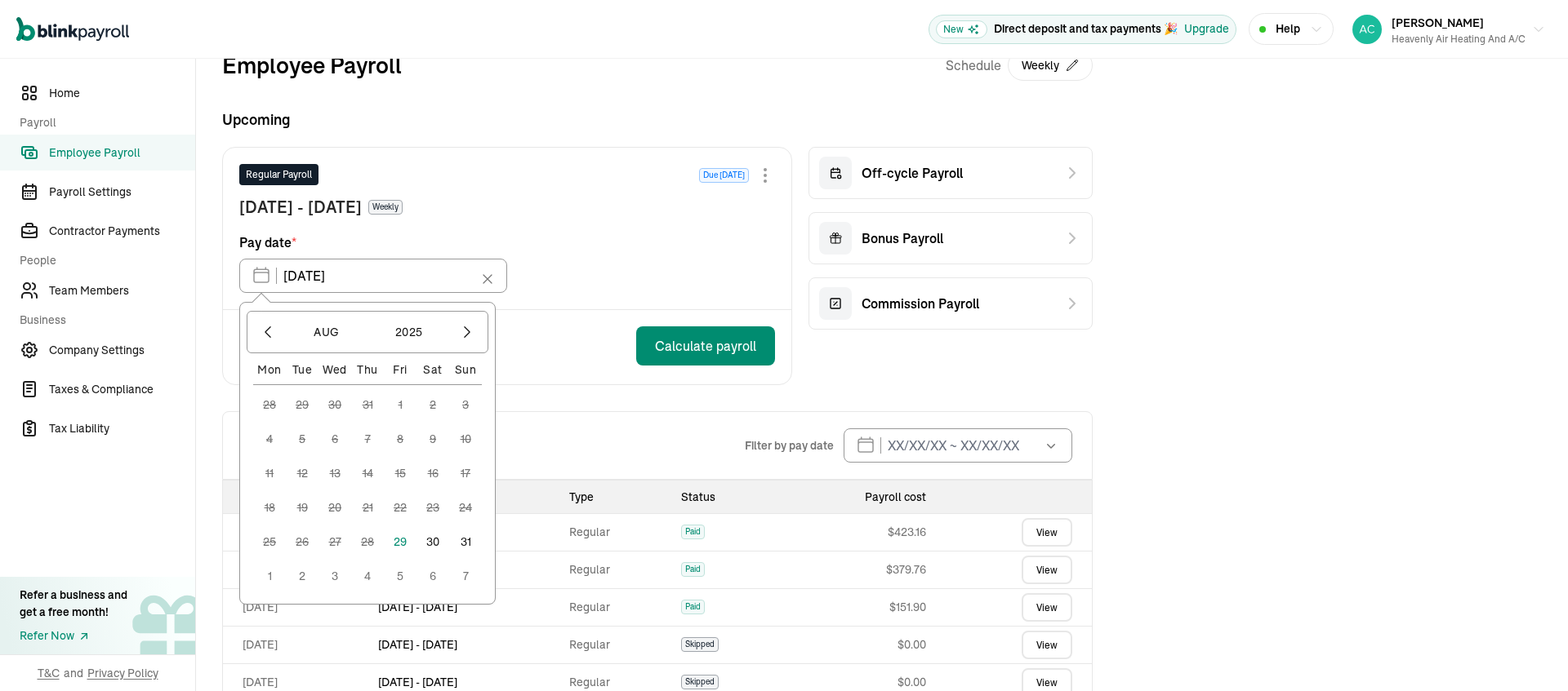
click at [417, 559] on button "29" at bounding box center [400, 541] width 32 height 32
type input "[DATE]"
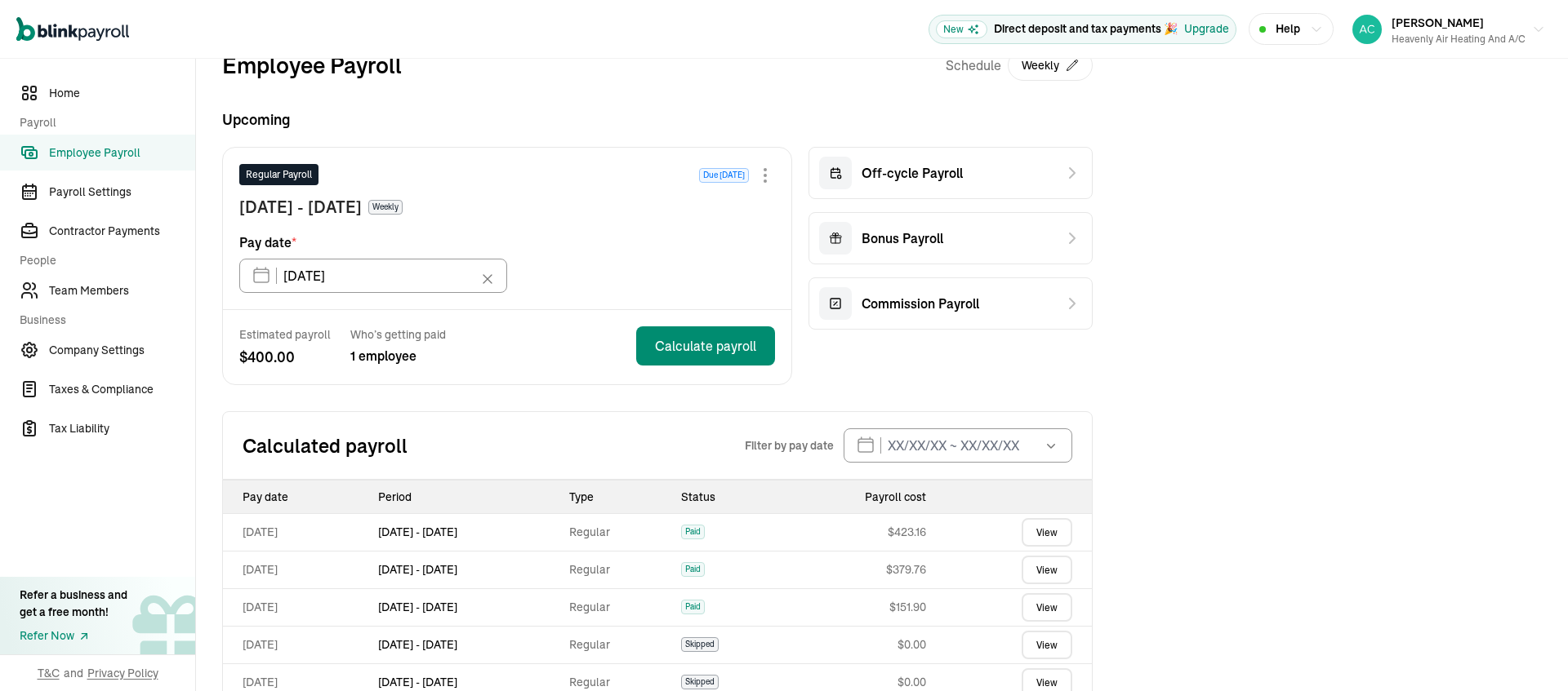
click at [403, 215] on span "Weekly" at bounding box center [385, 207] width 34 height 15
click at [764, 177] on div at bounding box center [765, 176] width 4 height 4
click at [835, 183] on icon at bounding box center [836, 172] width 13 height 19
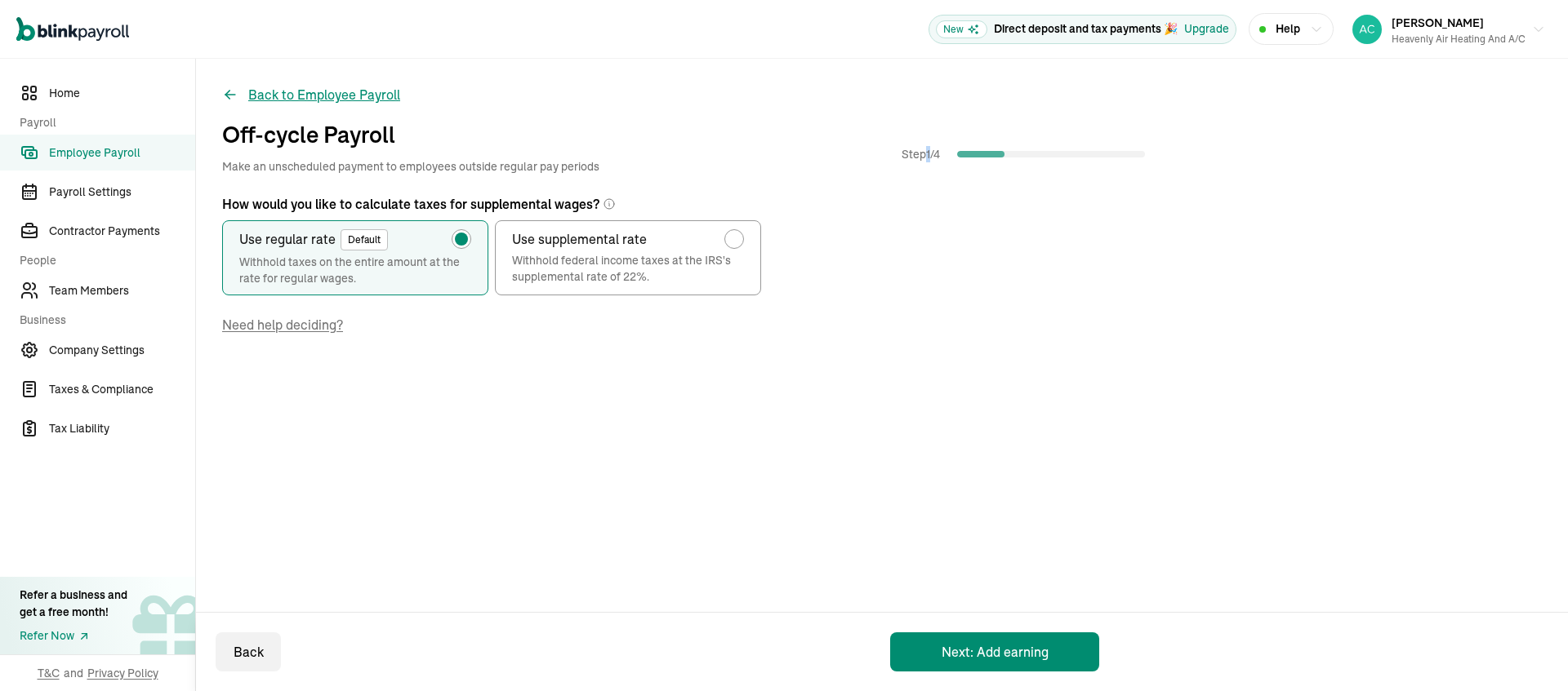
click at [372, 105] on button "Back to Employee Payroll" at bounding box center [311, 94] width 178 height 19
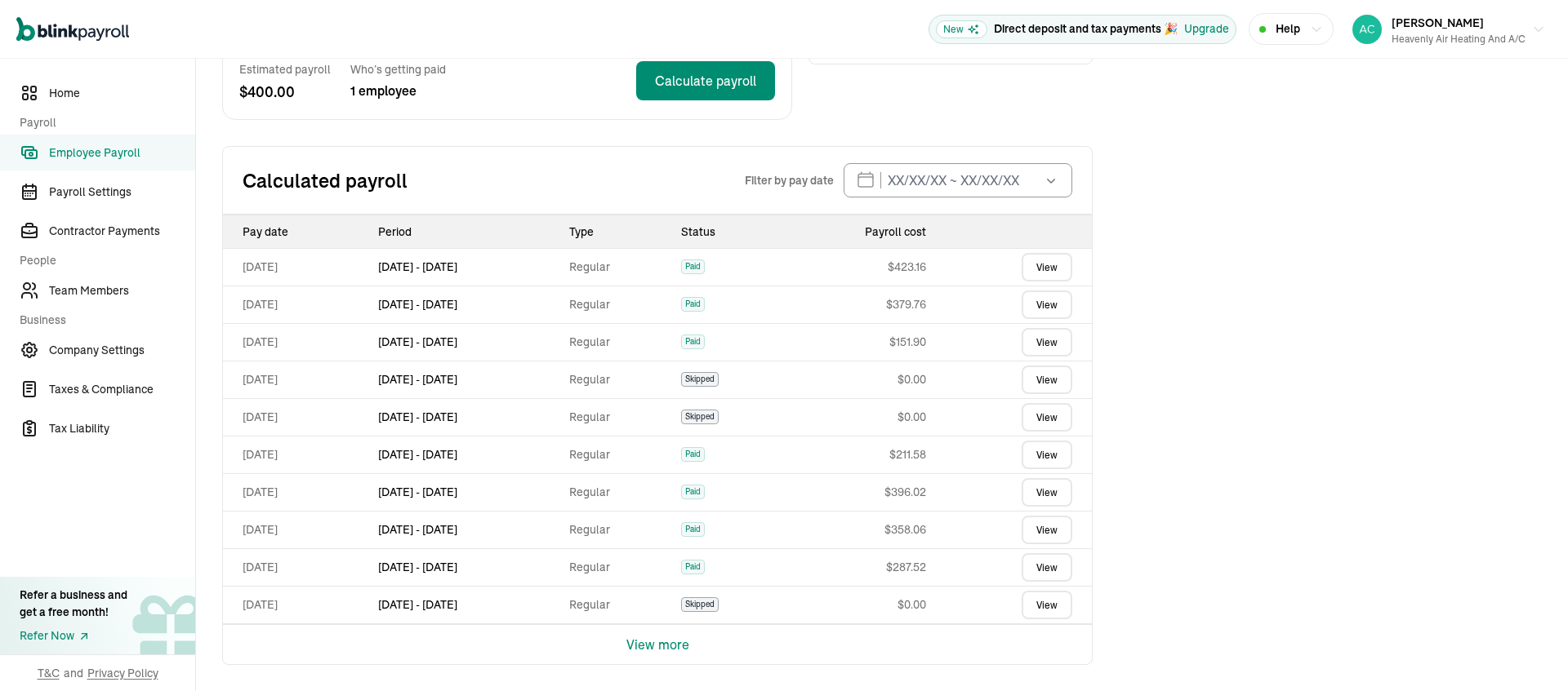
scroll to position [480, 0]
click at [671, 640] on button "View more" at bounding box center [658, 645] width 63 height 39
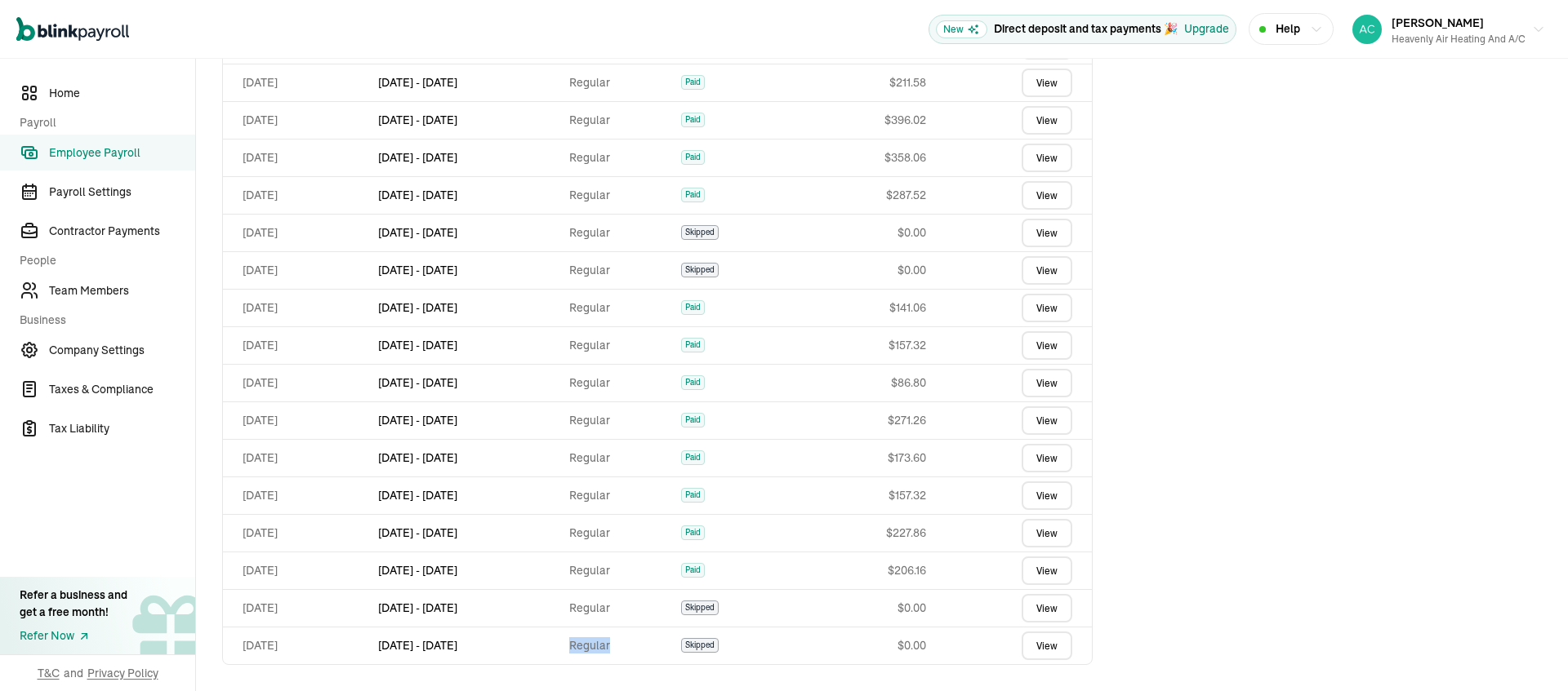
scroll to position [960, 0]
click at [718, 638] on span "Skipped" at bounding box center [700, 646] width 38 height 15
click at [718, 641] on span "Skipped" at bounding box center [700, 646] width 38 height 15
click at [718, 638] on span "Skipped" at bounding box center [700, 646] width 38 height 15
click at [1276, 25] on span "Help" at bounding box center [1288, 29] width 24 height 18
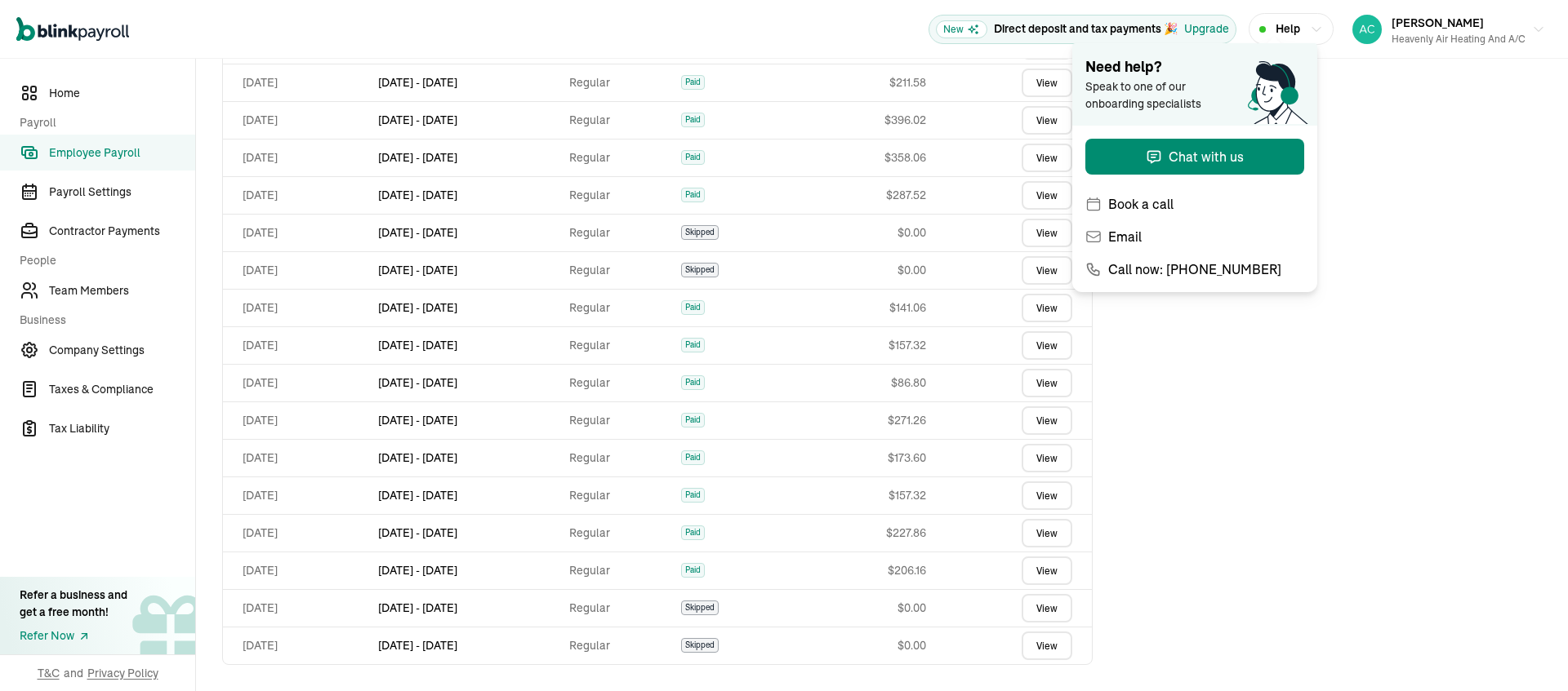
click at [1276, 25] on span "Help" at bounding box center [1288, 29] width 24 height 18
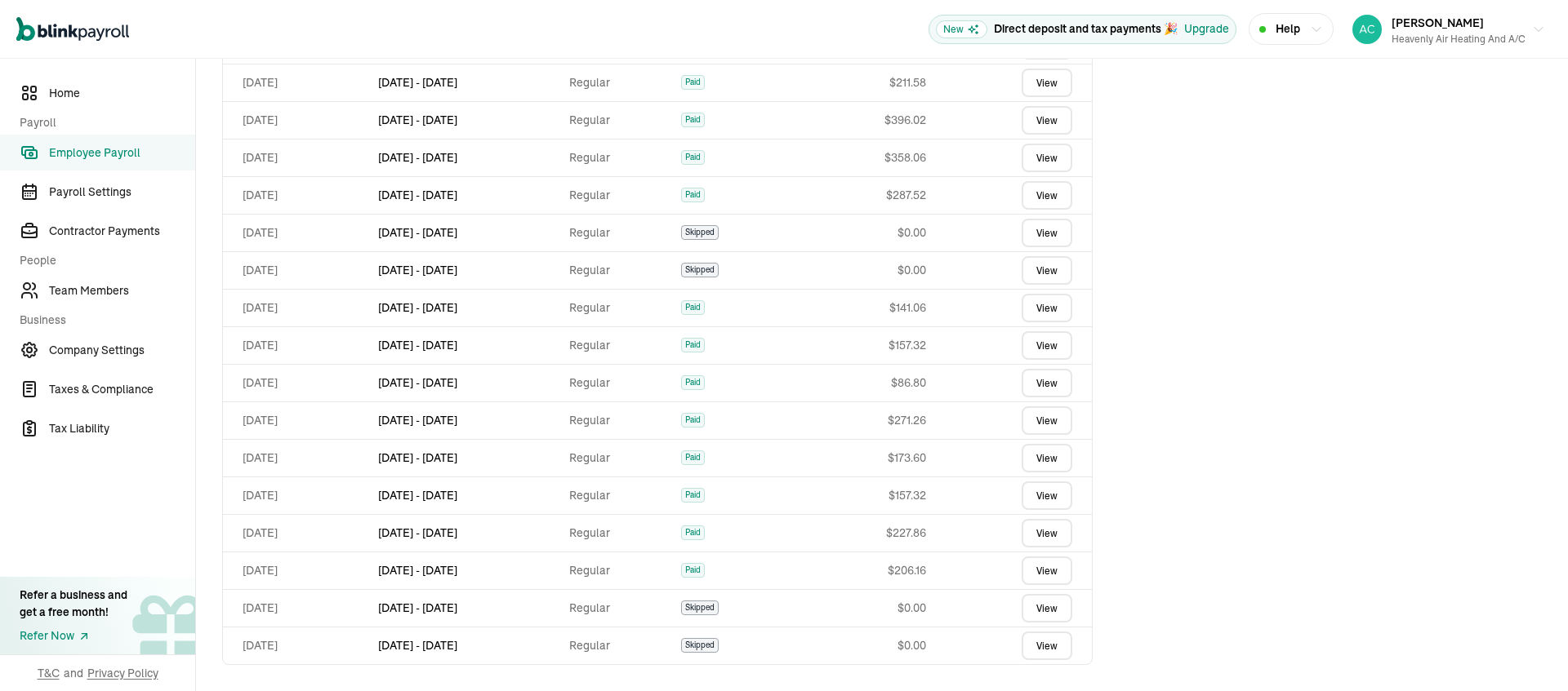
click at [1276, 25] on span "Help" at bounding box center [1288, 29] width 24 height 18
click at [1292, 31] on div "Help" at bounding box center [1291, 29] width 64 height 18
click at [1278, 28] on span "Help" at bounding box center [1288, 29] width 24 height 18
click at [1276, 33] on span "Help" at bounding box center [1288, 29] width 24 height 18
click at [119, 155] on span "Employee Payroll" at bounding box center [122, 153] width 146 height 18
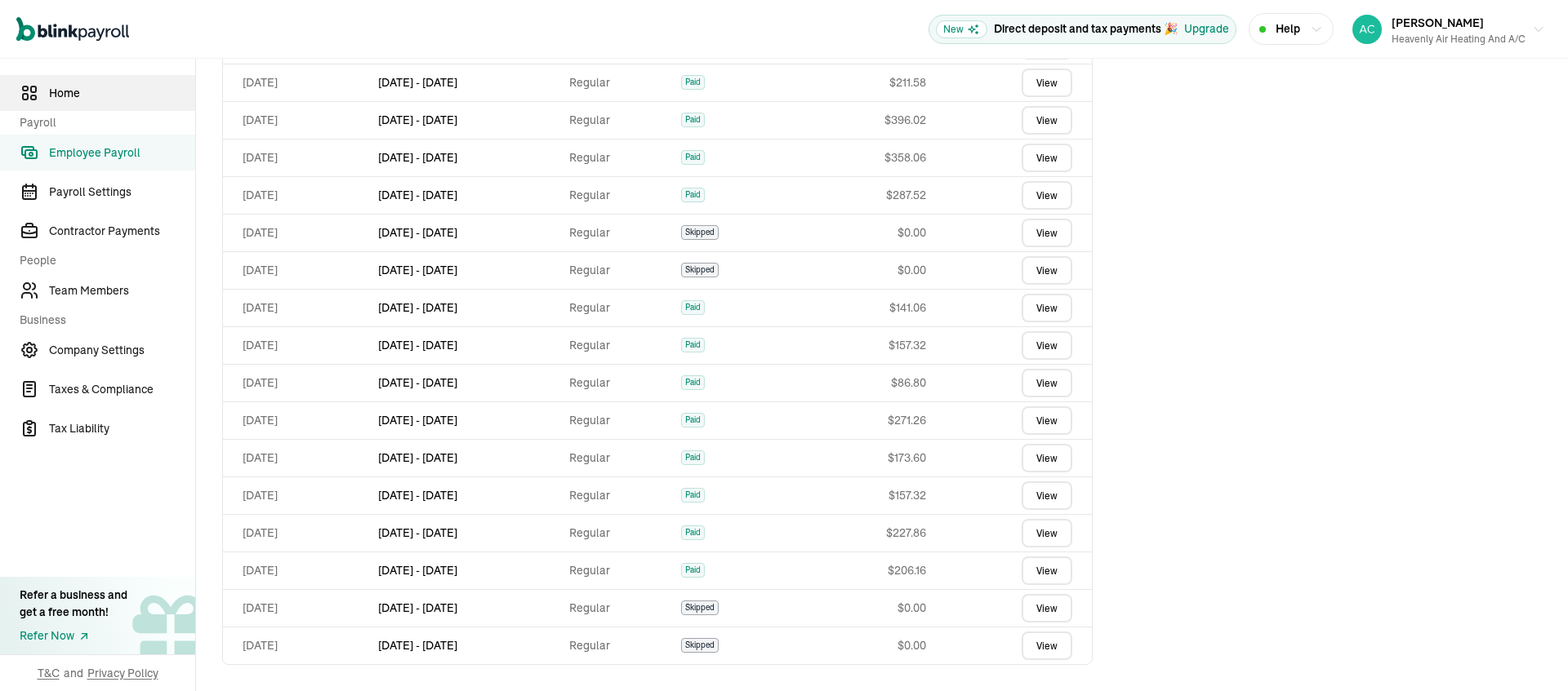
click at [66, 93] on span "Home" at bounding box center [122, 93] width 146 height 18
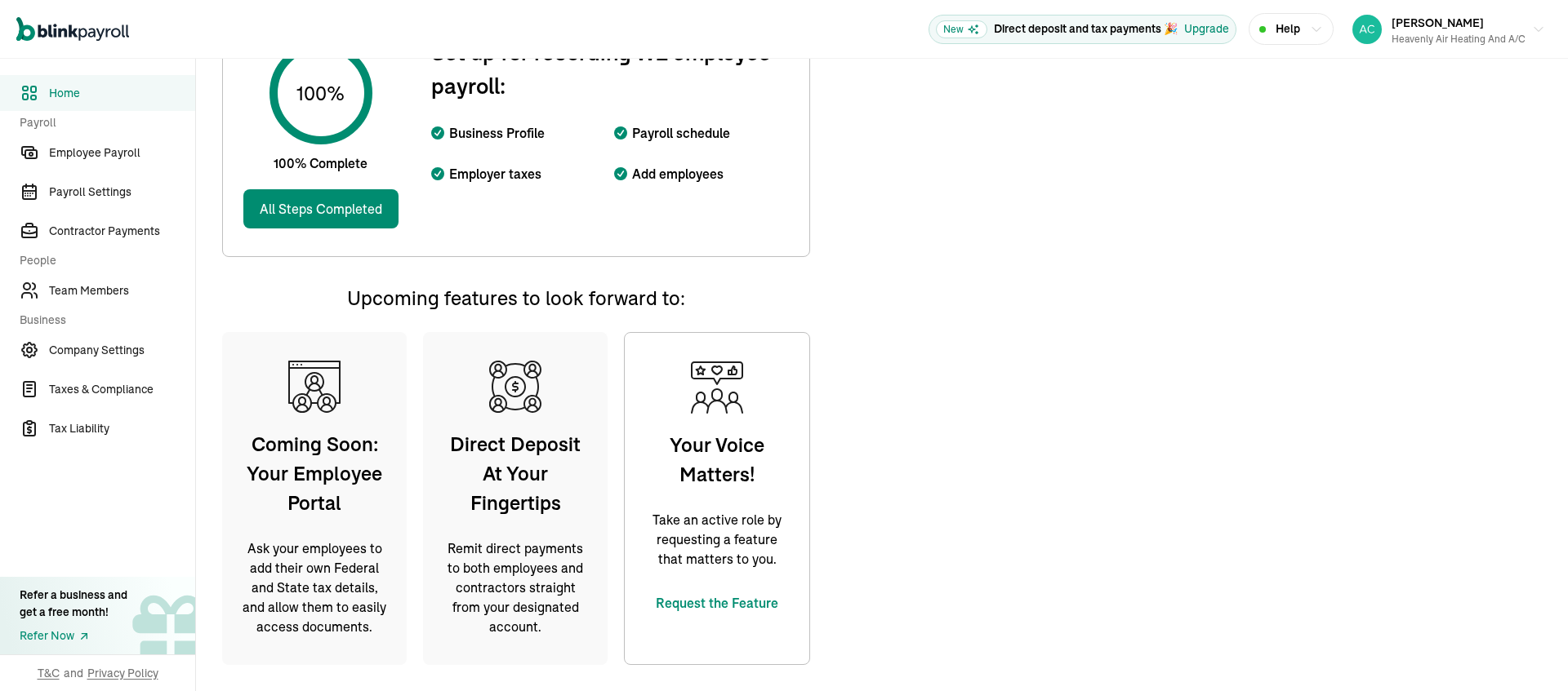
scroll to position [639, 0]
click at [98, 160] on span "Employee Payroll" at bounding box center [122, 153] width 146 height 18
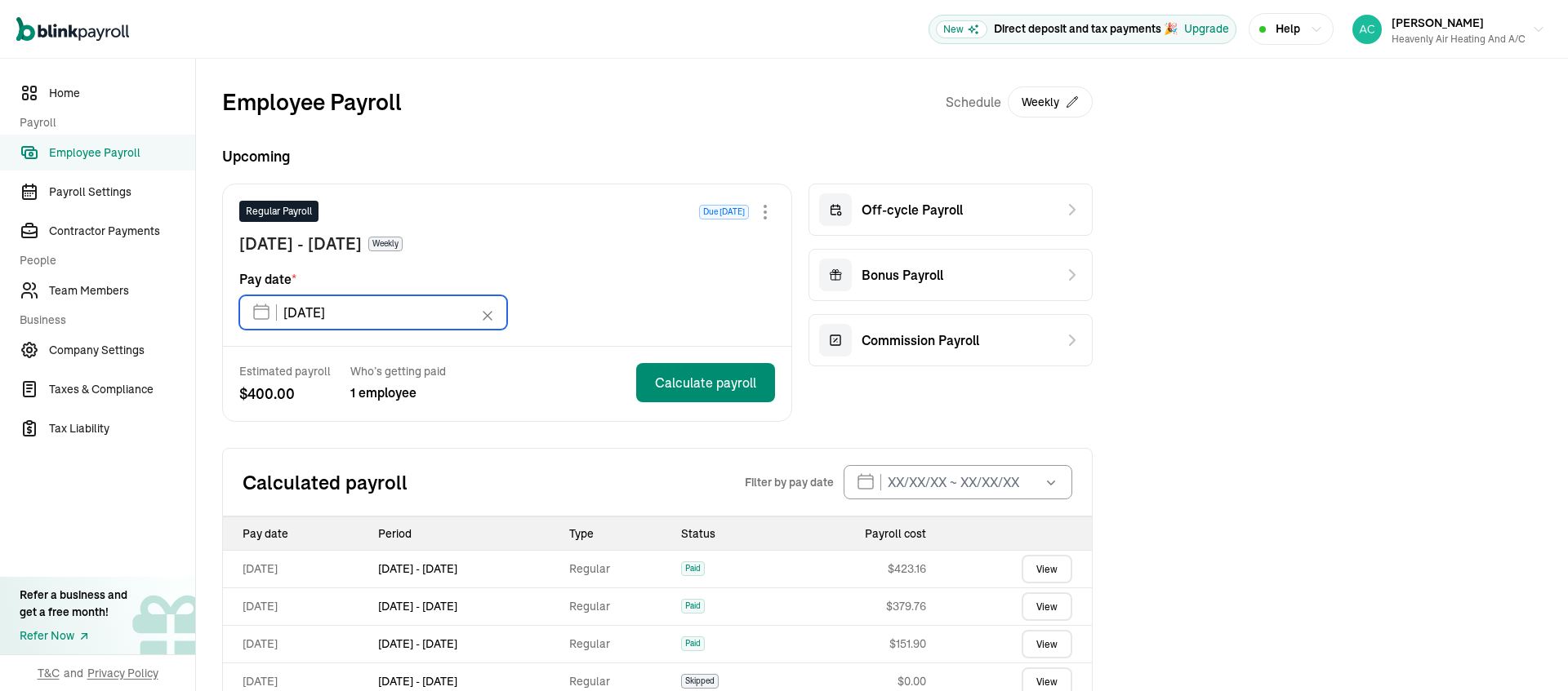
click at [274, 329] on input "[DATE]" at bounding box center [373, 312] width 268 height 34
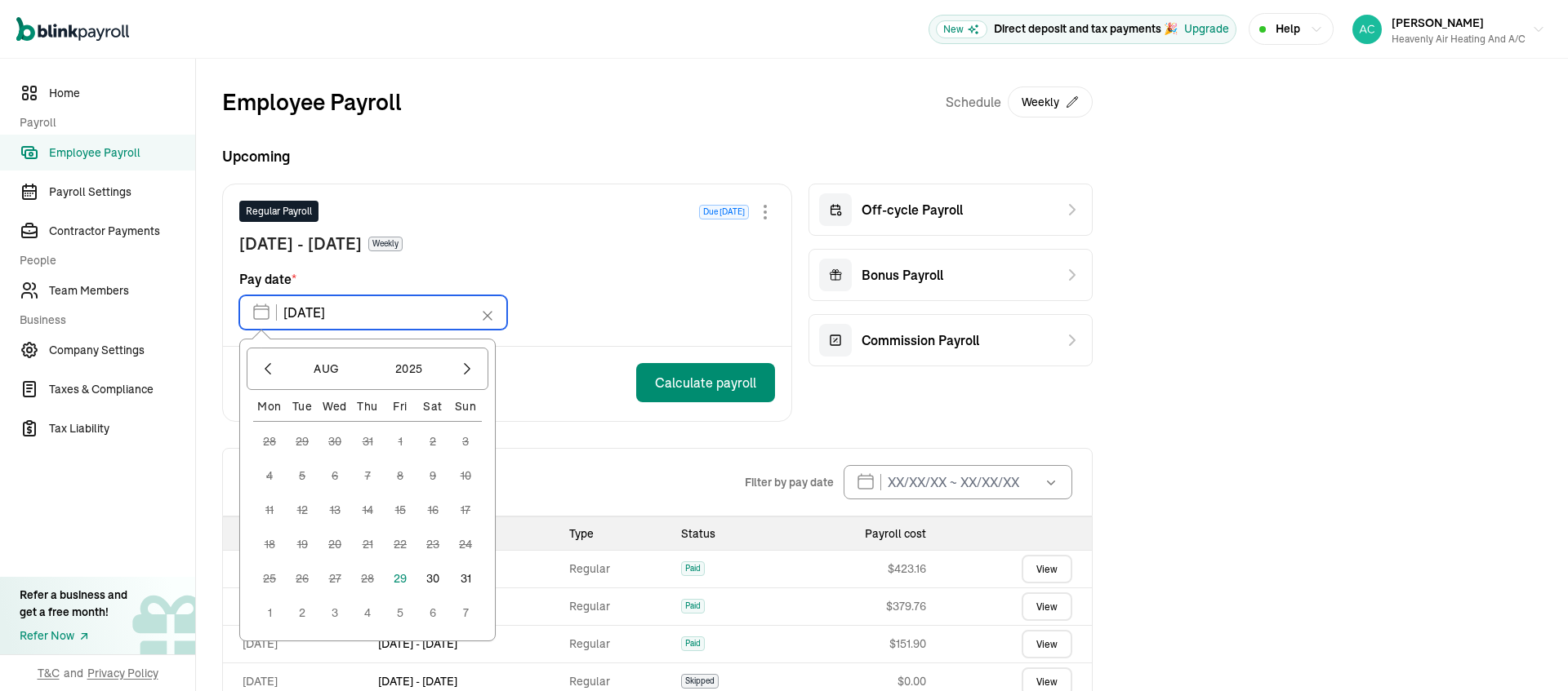
click at [274, 329] on input "[DATE]" at bounding box center [373, 312] width 268 height 34
click at [417, 595] on button "29" at bounding box center [400, 578] width 32 height 32
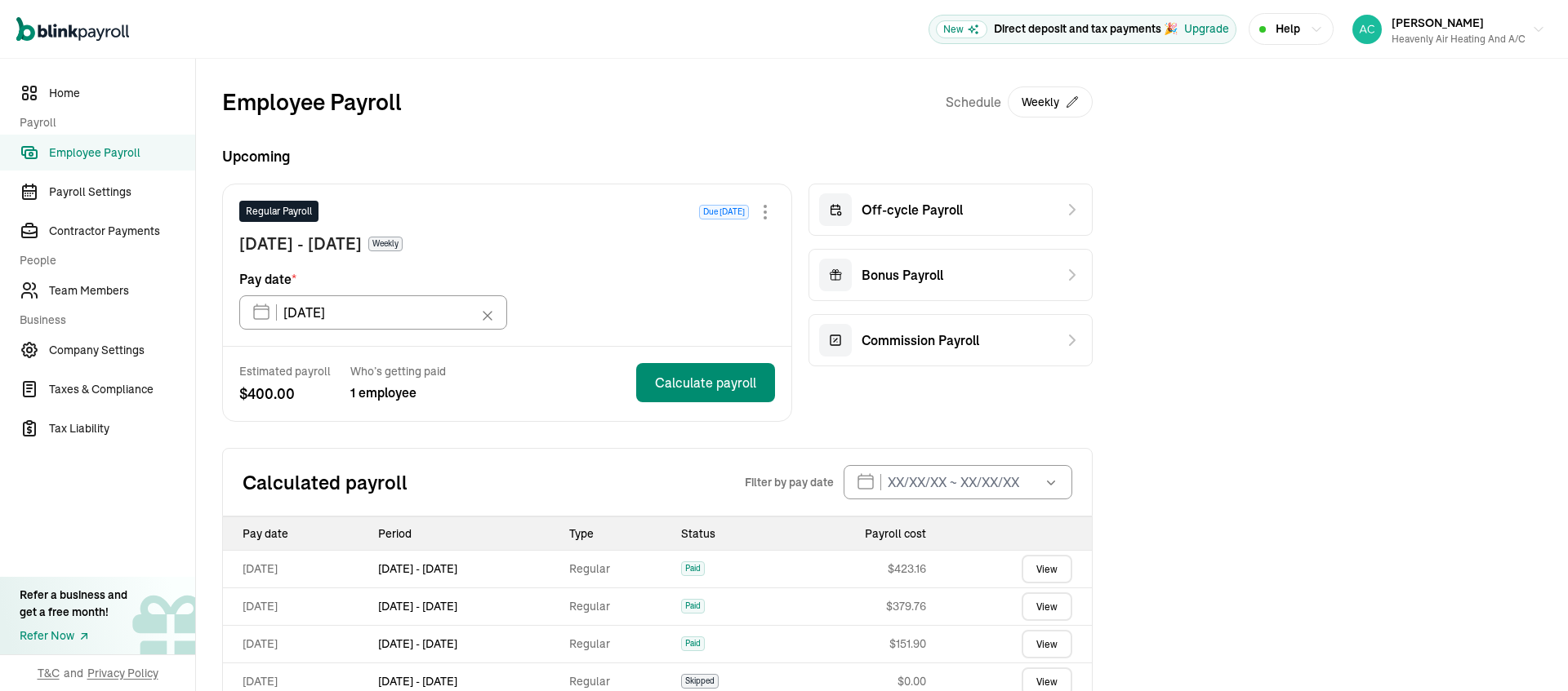
type input "[DATE]"
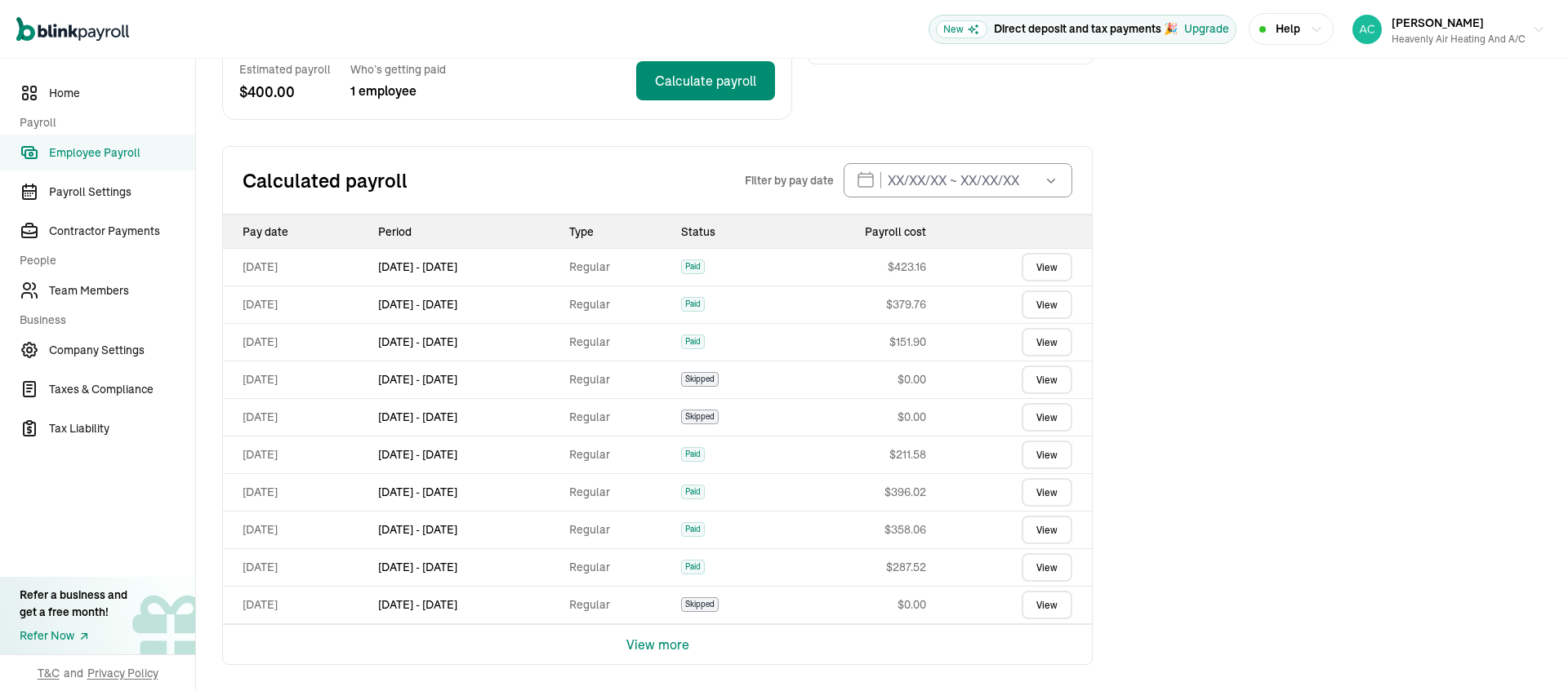
scroll to position [480, 0]
click at [690, 637] on button "View more" at bounding box center [658, 645] width 63 height 39
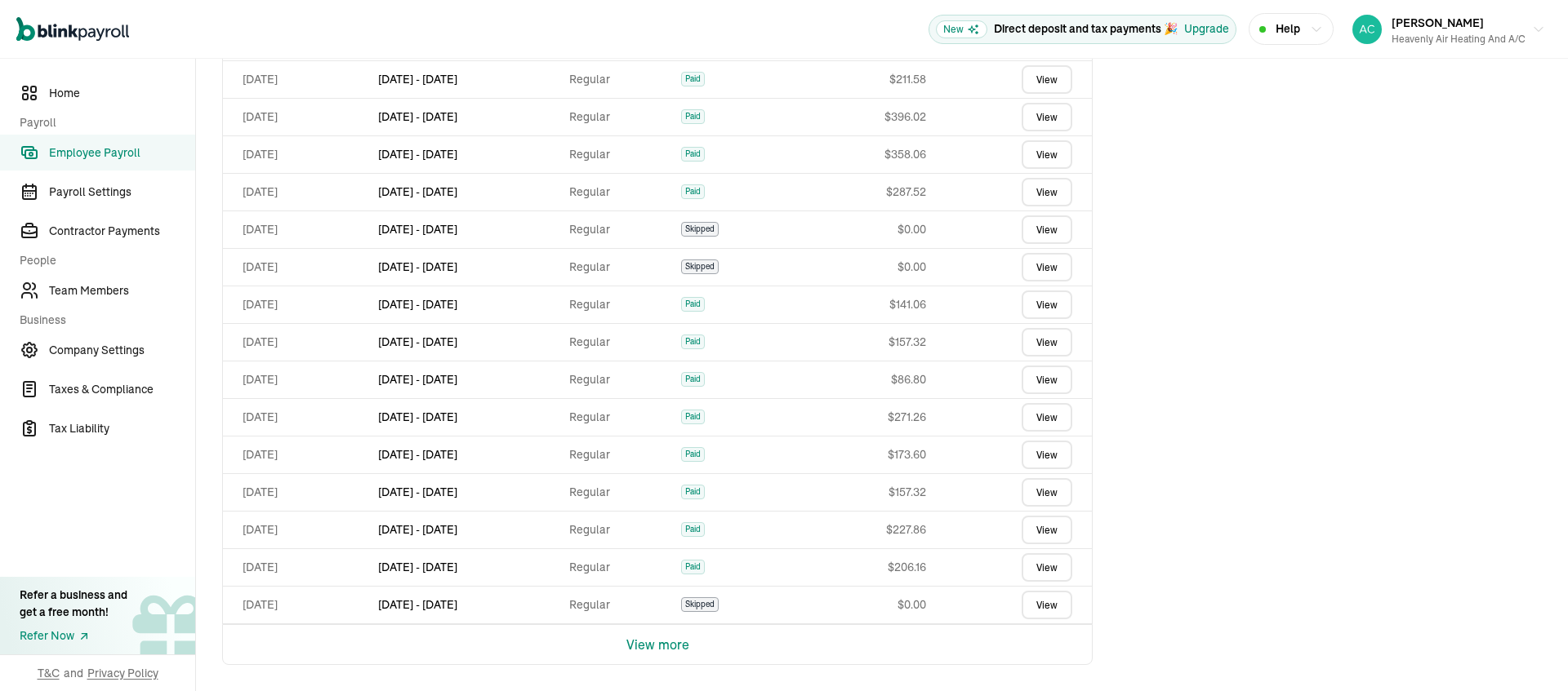
scroll to position [954, 0]
click at [718, 643] on span "Skipped" at bounding box center [700, 646] width 38 height 15
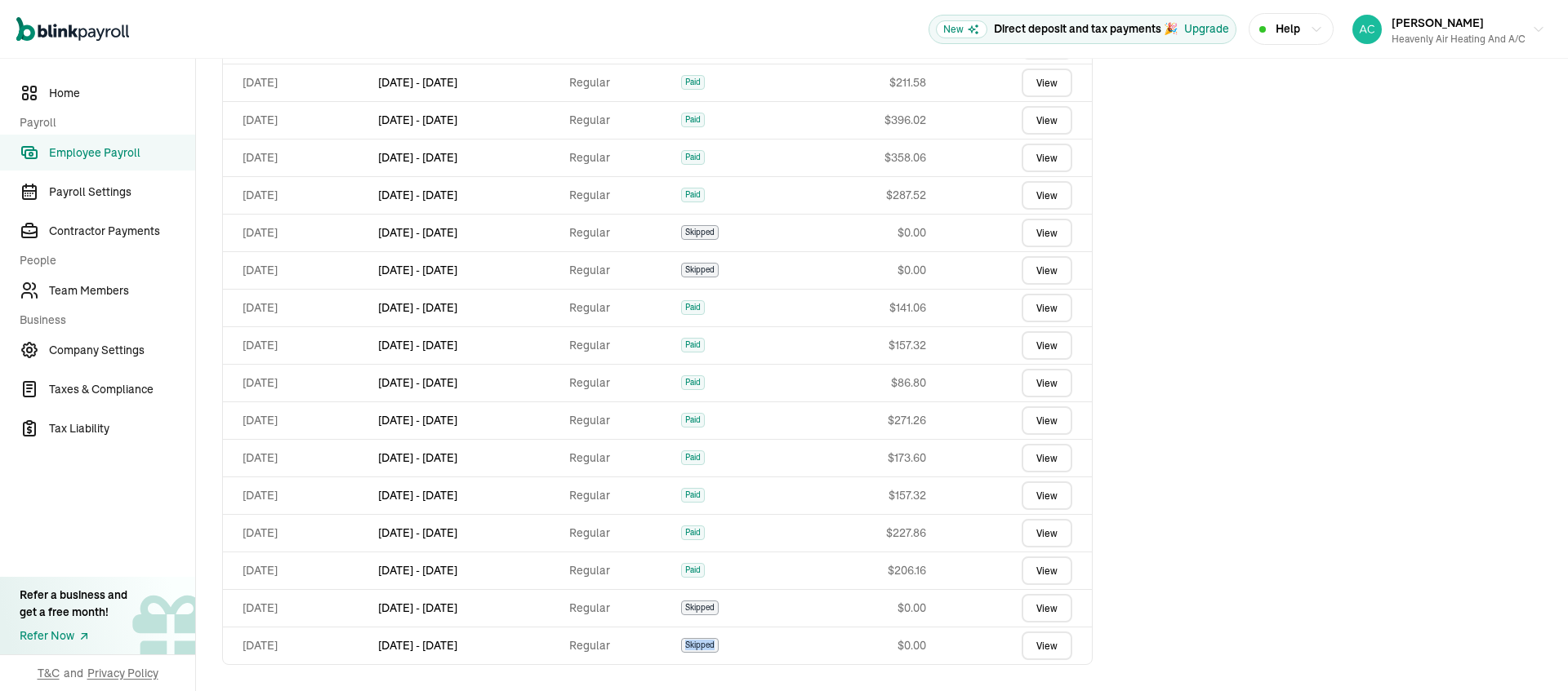
click at [718, 643] on span "Skipped" at bounding box center [700, 646] width 38 height 15
click at [520, 648] on td "[DATE] - [DATE]" at bounding box center [467, 646] width 191 height 38
click at [672, 648] on td "Regular" at bounding box center [618, 646] width 112 height 38
click at [671, 648] on td "Regular" at bounding box center [618, 646] width 112 height 38
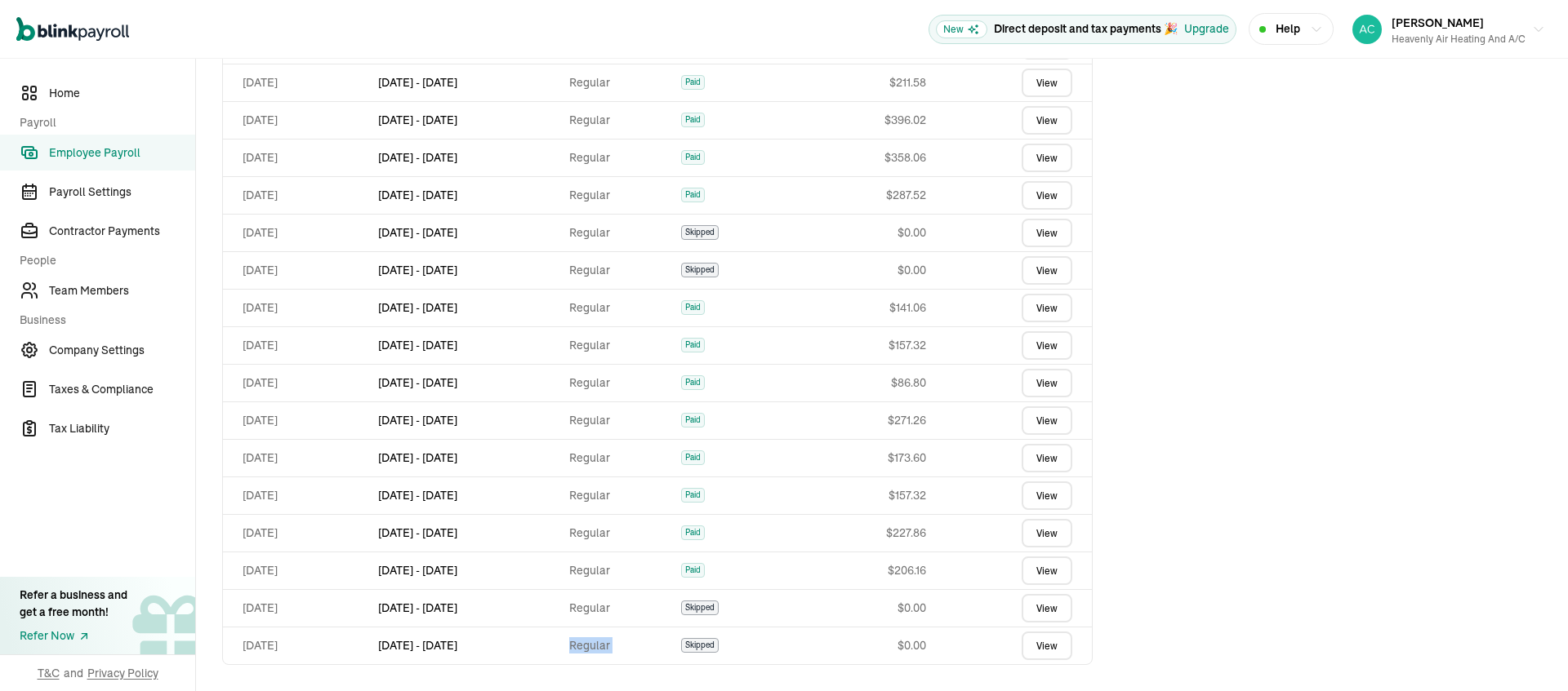
click at [671, 648] on td "Regular" at bounding box center [618, 646] width 112 height 38
click at [1038, 642] on link "View" at bounding box center [1047, 646] width 51 height 29
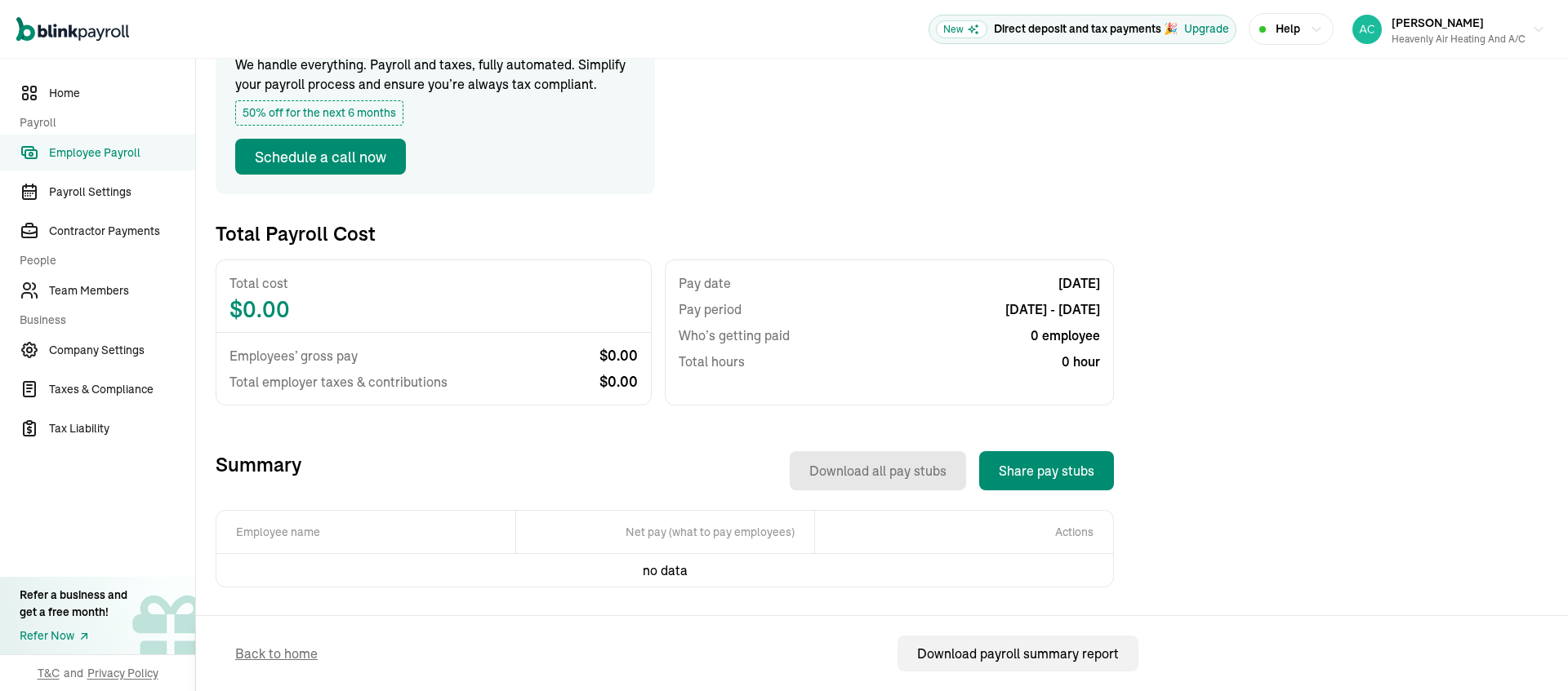
scroll to position [279, 0]
click at [263, 300] on span "$ 0.00" at bounding box center [433, 309] width 408 height 19
click at [355, 372] on span "Total employer taxes & contributions" at bounding box center [339, 381] width 218 height 19
click at [1074, 522] on th "Actions" at bounding box center [964, 532] width 299 height 43
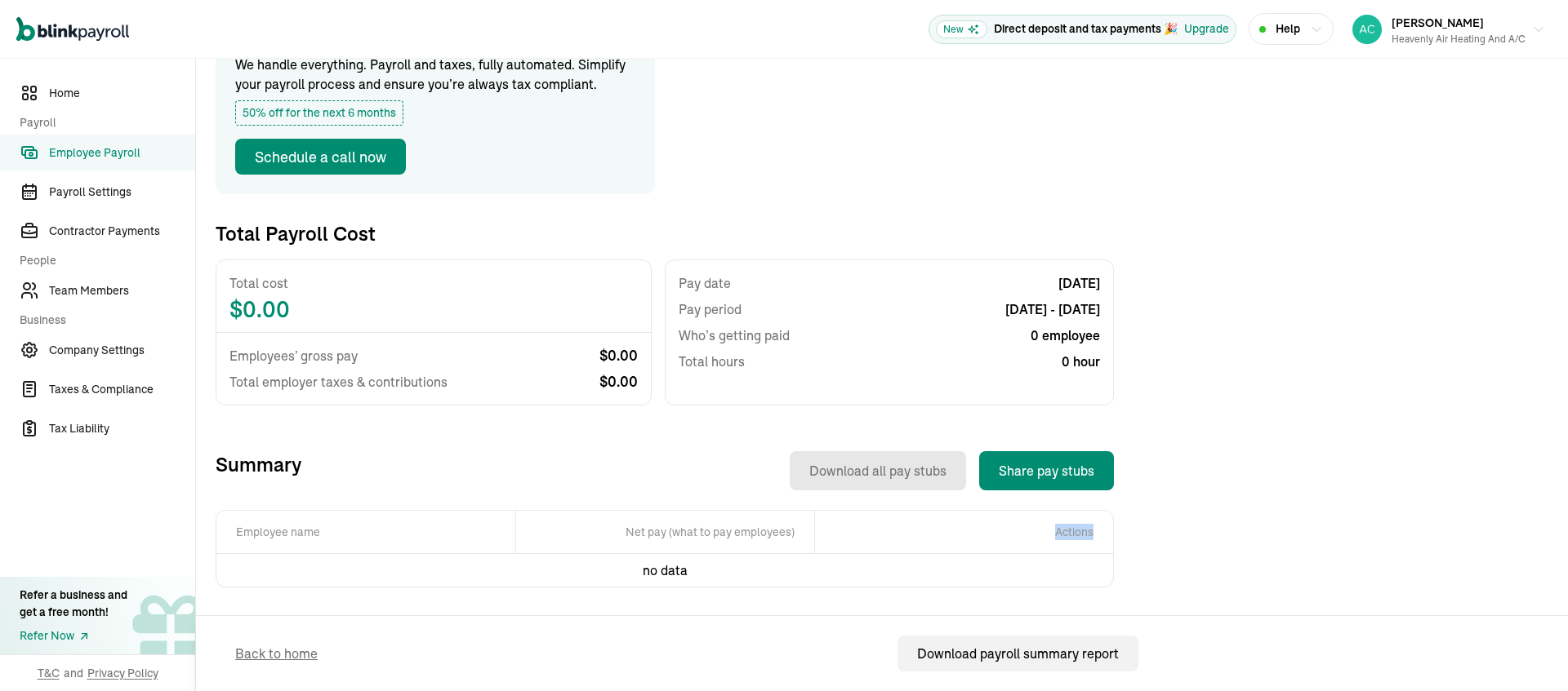
click at [745, 524] on th "Net pay (what to pay employees)" at bounding box center [665, 532] width 299 height 43
click at [656, 562] on td "no data" at bounding box center [665, 571] width 299 height 33
click at [307, 516] on th "Employee name" at bounding box center [366, 532] width 299 height 43
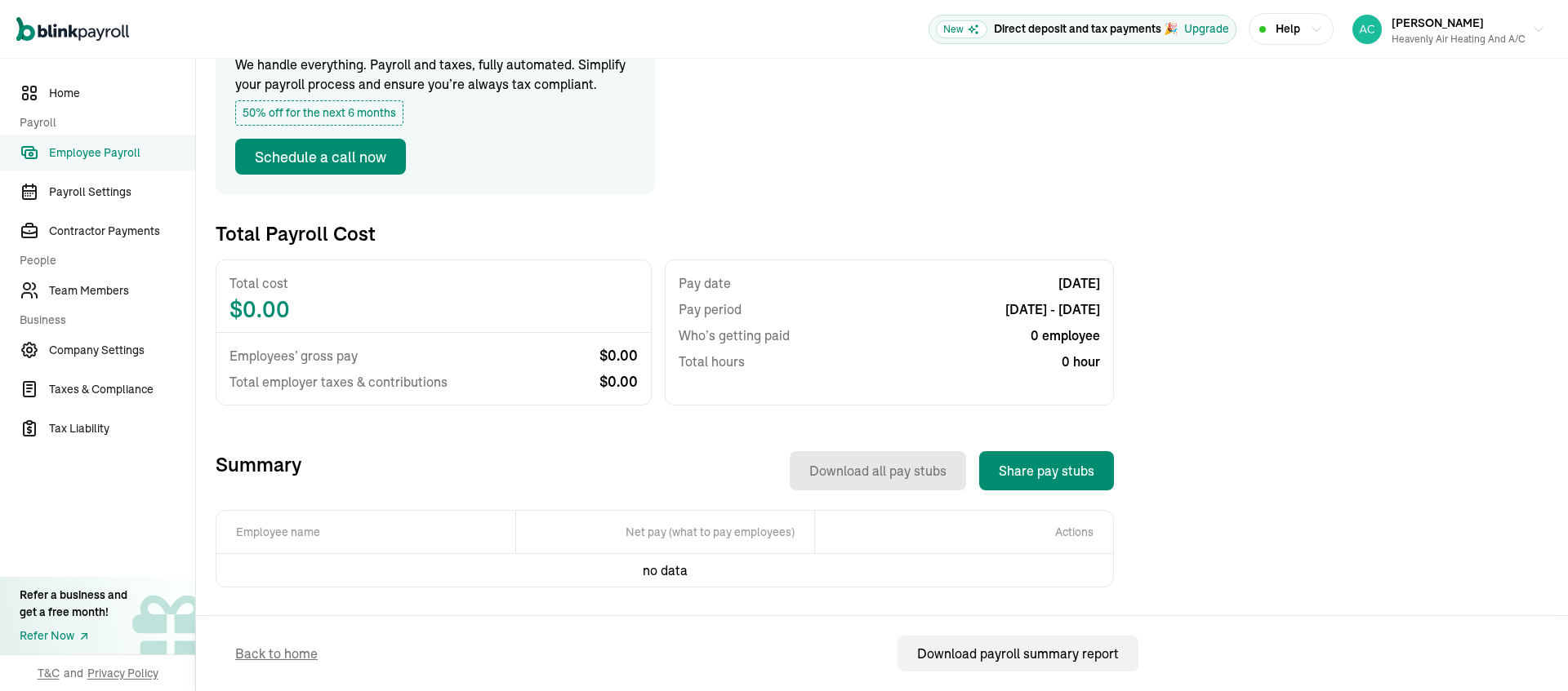
click at [309, 513] on th "Employee name" at bounding box center [366, 532] width 299 height 43
